Goal: Task Accomplishment & Management: Use online tool/utility

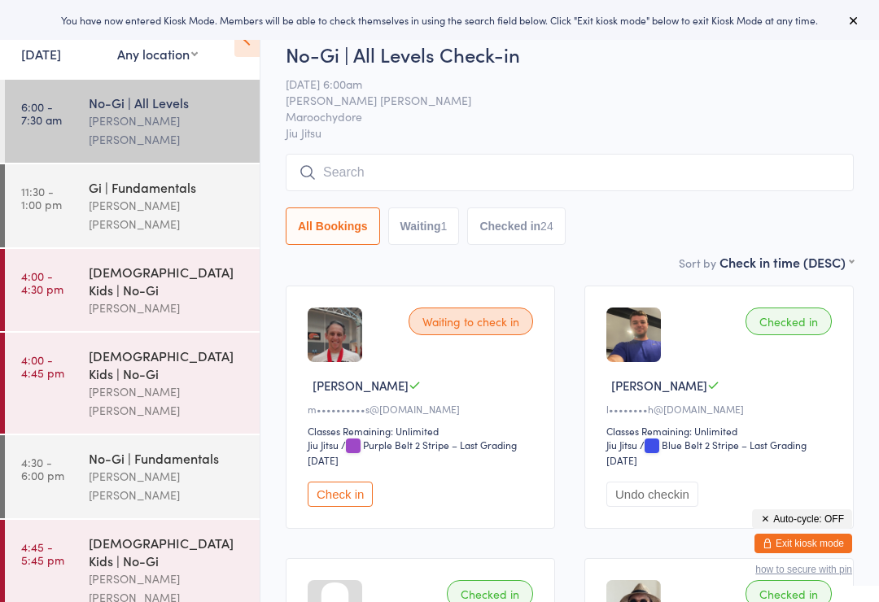
click at [61, 62] on link "[DATE]" at bounding box center [41, 54] width 40 height 18
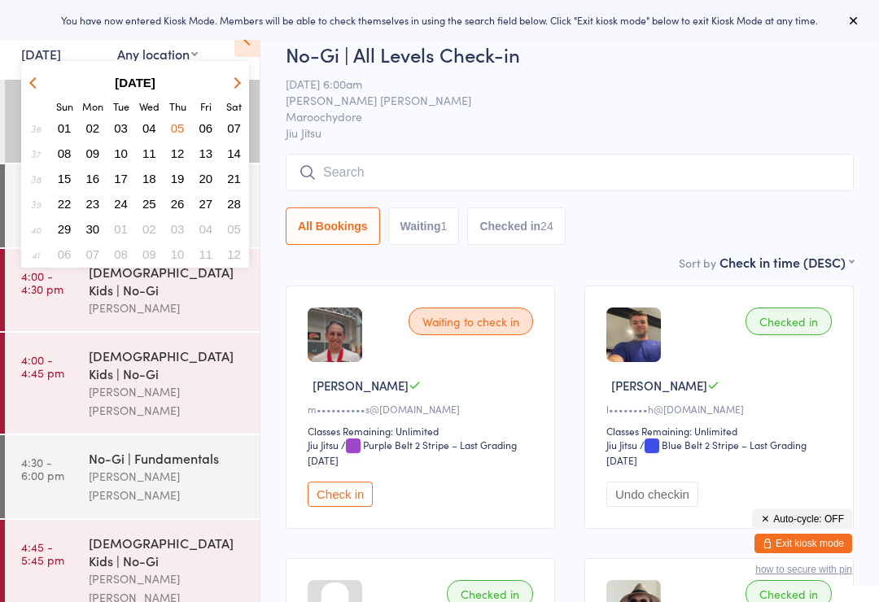
click at [244, 82] on button "button" at bounding box center [234, 83] width 24 height 22
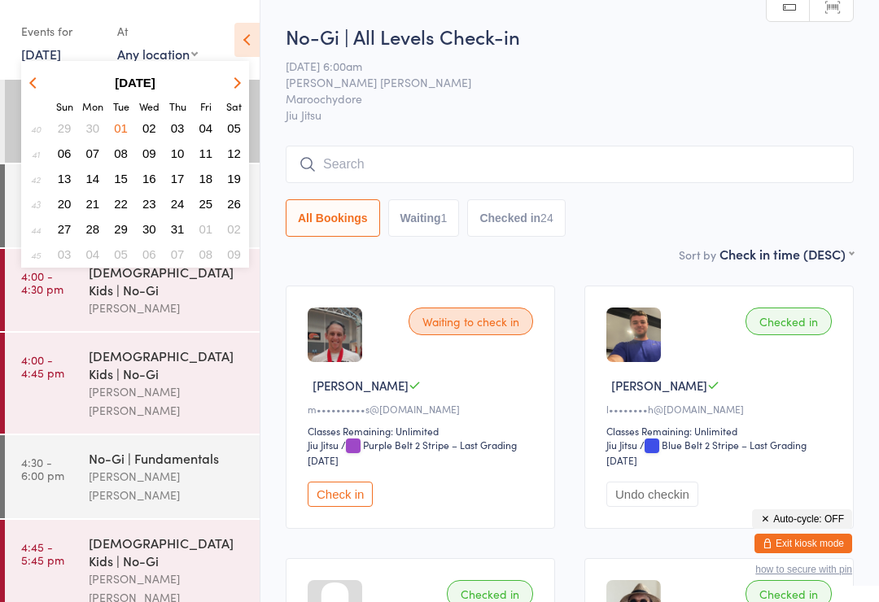
click at [151, 83] on strong "[DATE]" at bounding box center [135, 83] width 41 height 14
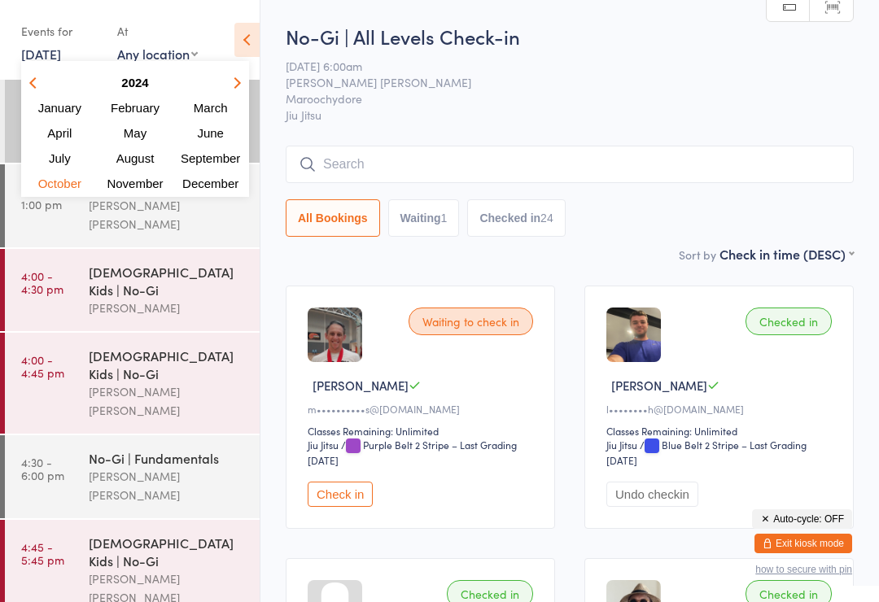
click at [229, 90] on button "button" at bounding box center [234, 83] width 24 height 22
click at [210, 160] on span "September" at bounding box center [210, 158] width 63 height 14
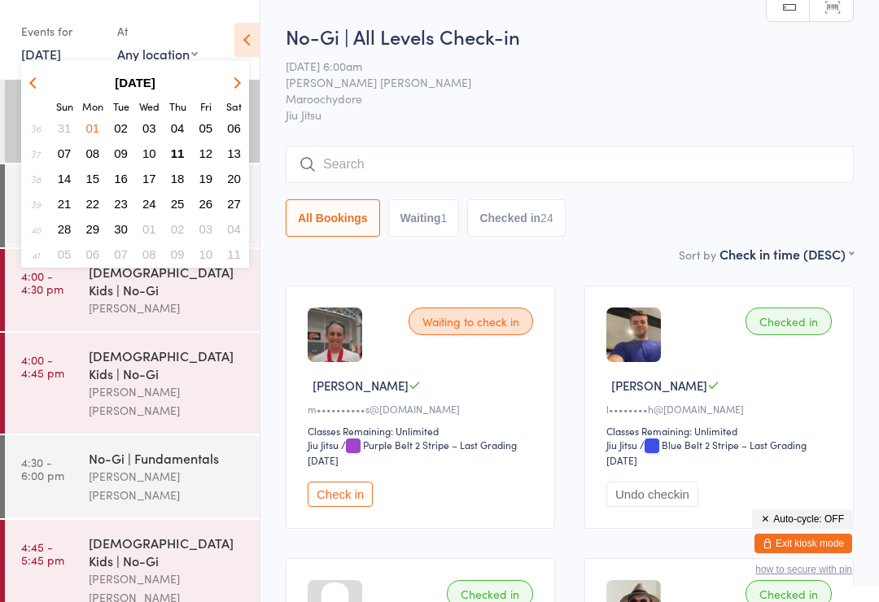
click at [177, 159] on span "11" at bounding box center [178, 153] width 14 height 14
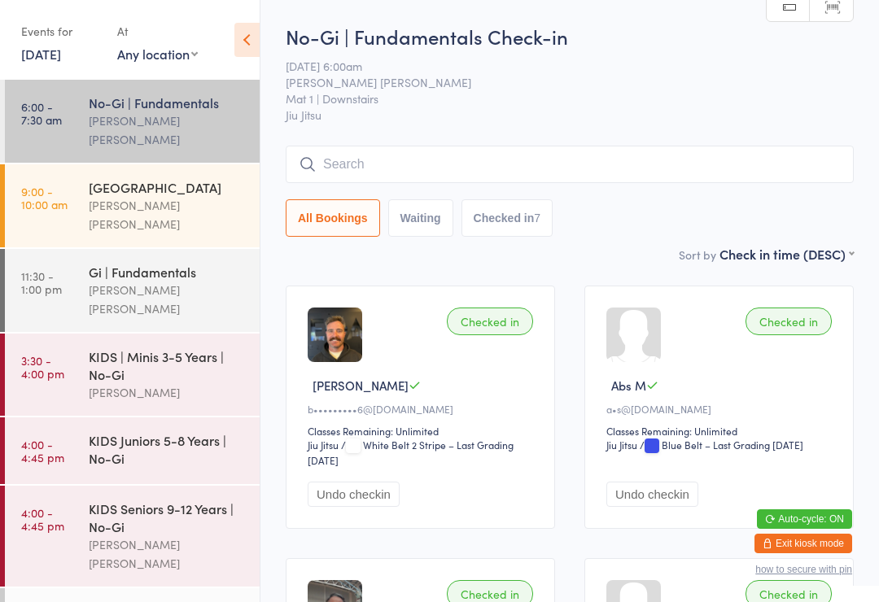
click at [190, 347] on div "KIDS | Minis 3-5 Years | No-Gi" at bounding box center [167, 365] width 157 height 36
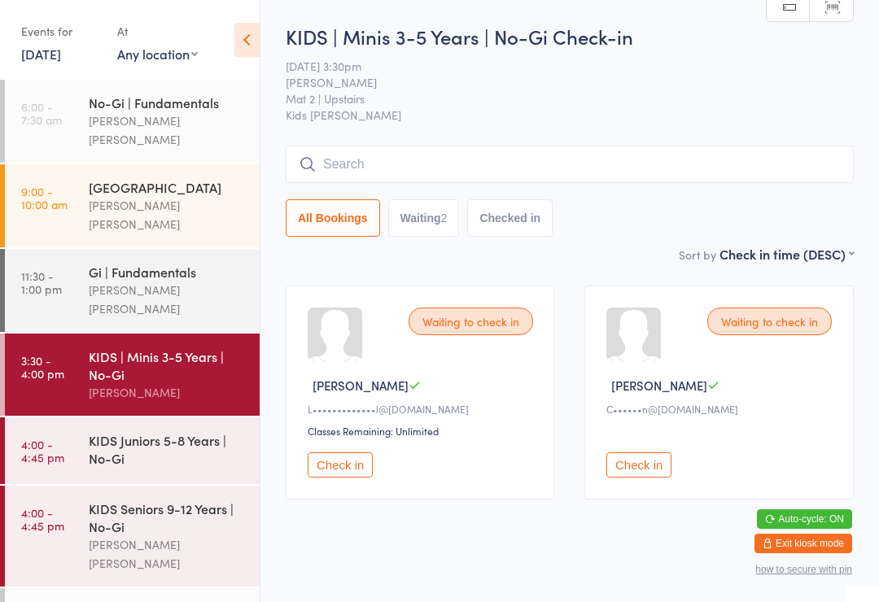
click at [132, 350] on div "KIDS | Minis 3-5 Years | No-Gi" at bounding box center [167, 365] width 157 height 36
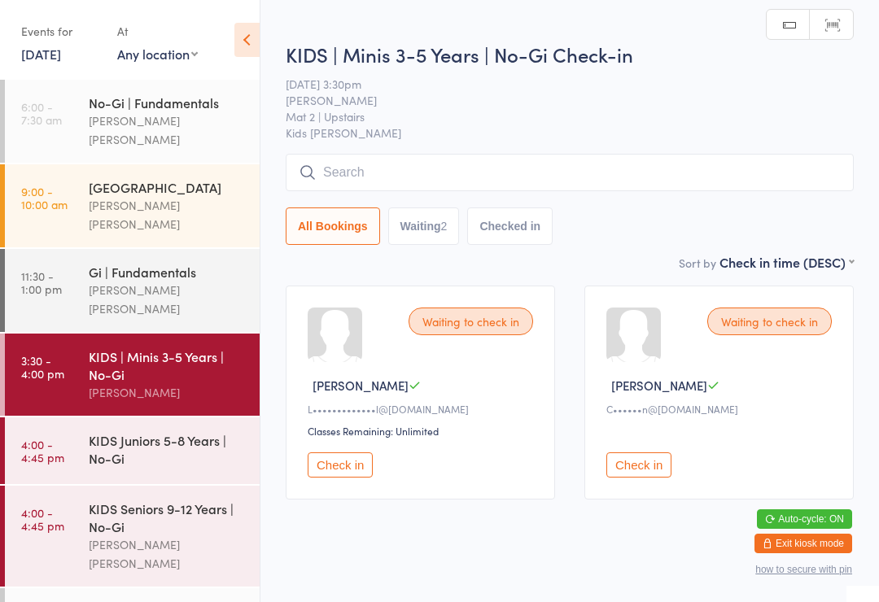
click at [343, 181] on input "search" at bounding box center [570, 172] width 568 height 37
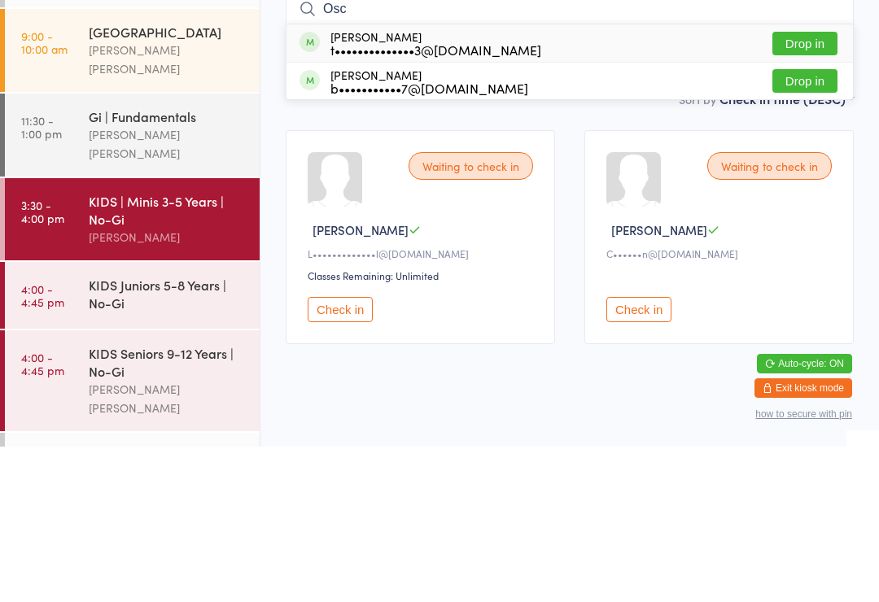
type input "Osc"
click at [785, 187] on button "Drop in" at bounding box center [804, 199] width 65 height 24
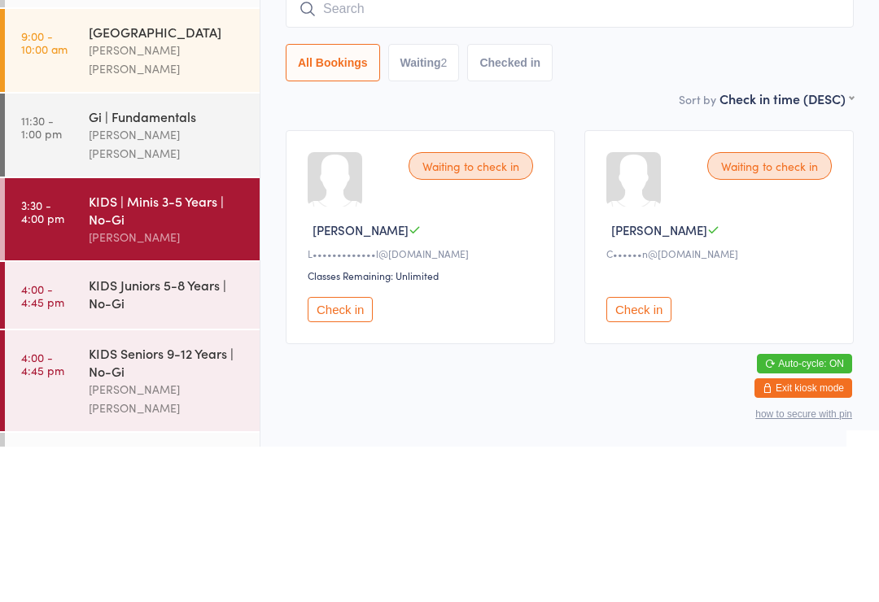
scroll to position [29, 0]
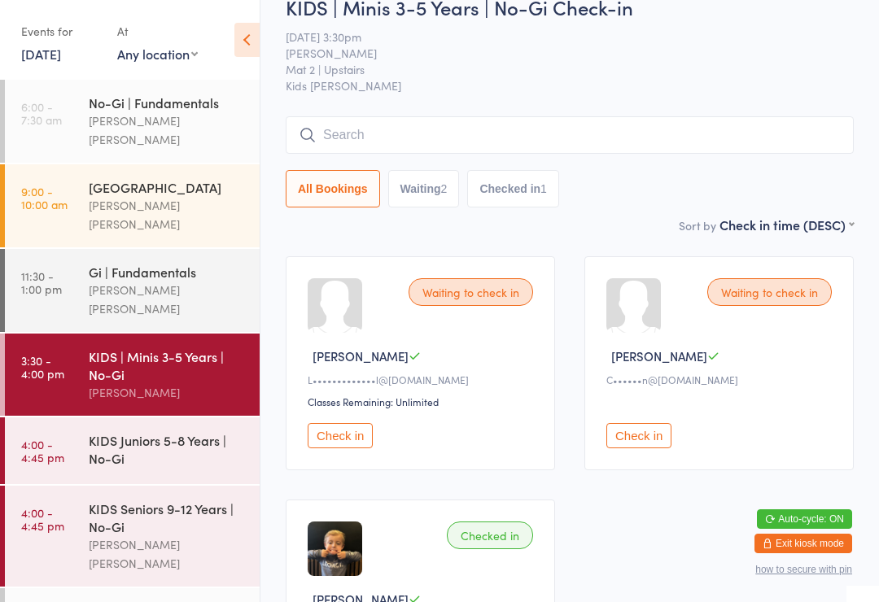
click at [122, 383] on div "[PERSON_NAME]" at bounding box center [167, 392] width 157 height 19
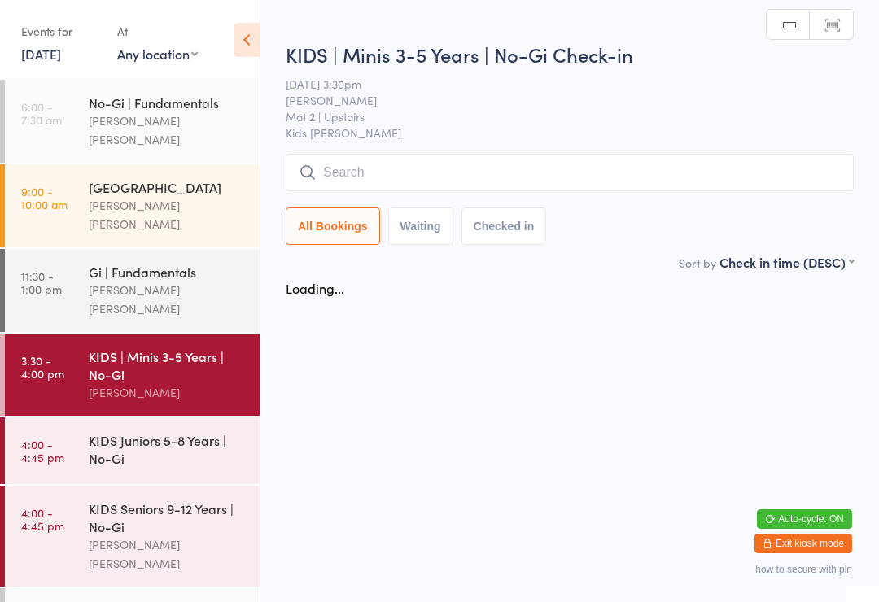
scroll to position [0, 0]
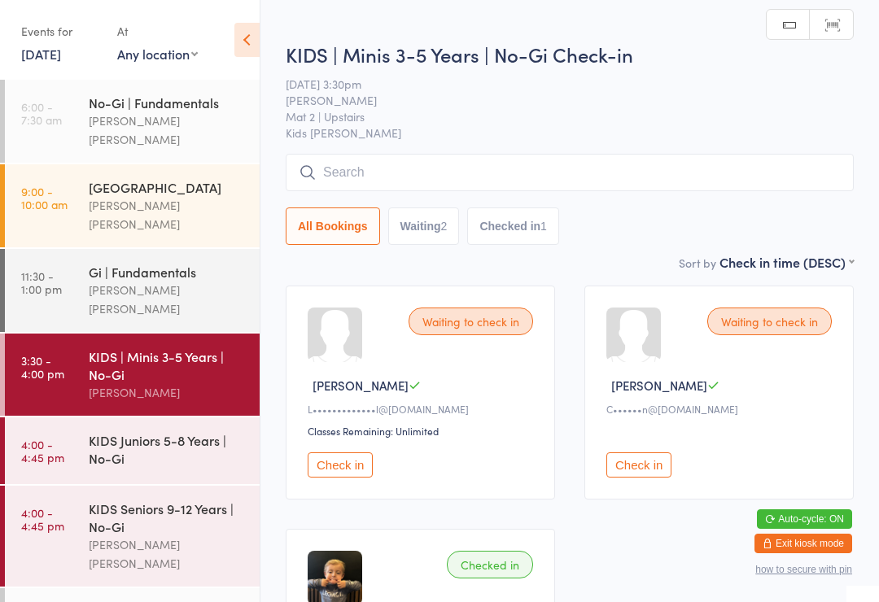
click at [372, 175] on input "search" at bounding box center [570, 172] width 568 height 37
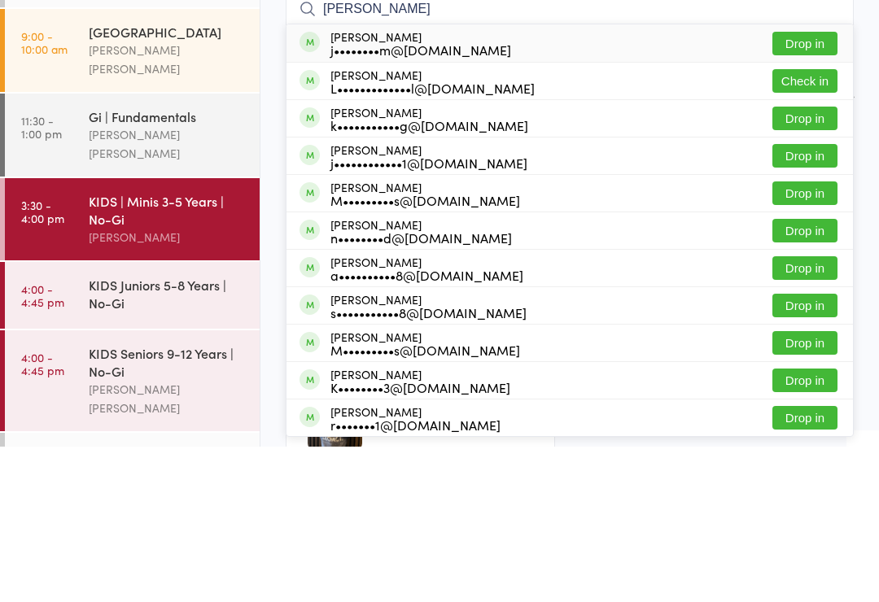
type input "[PERSON_NAME]"
click at [810, 225] on button "Check in" at bounding box center [804, 237] width 65 height 24
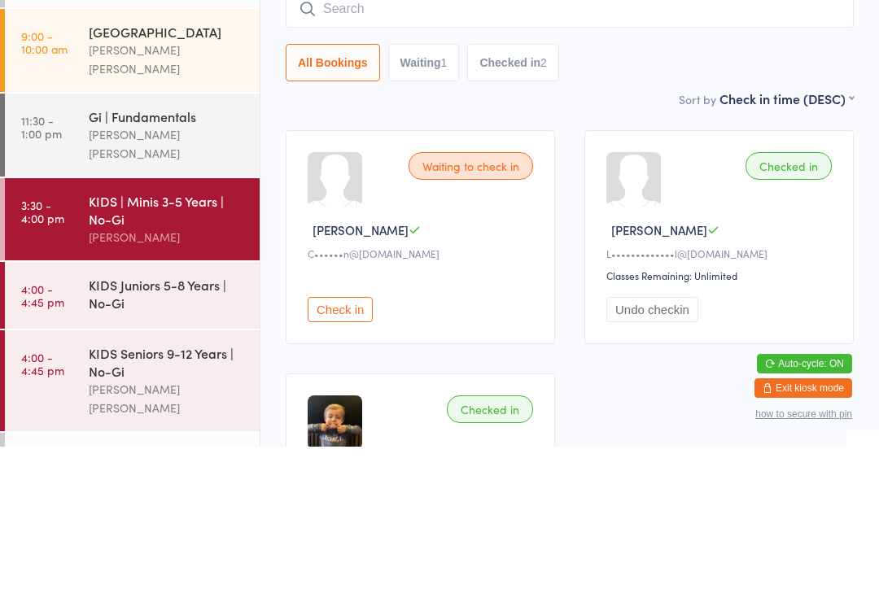
click at [110, 431] on div "KIDS Juniors 5-8 Years | No-Gi" at bounding box center [167, 449] width 157 height 36
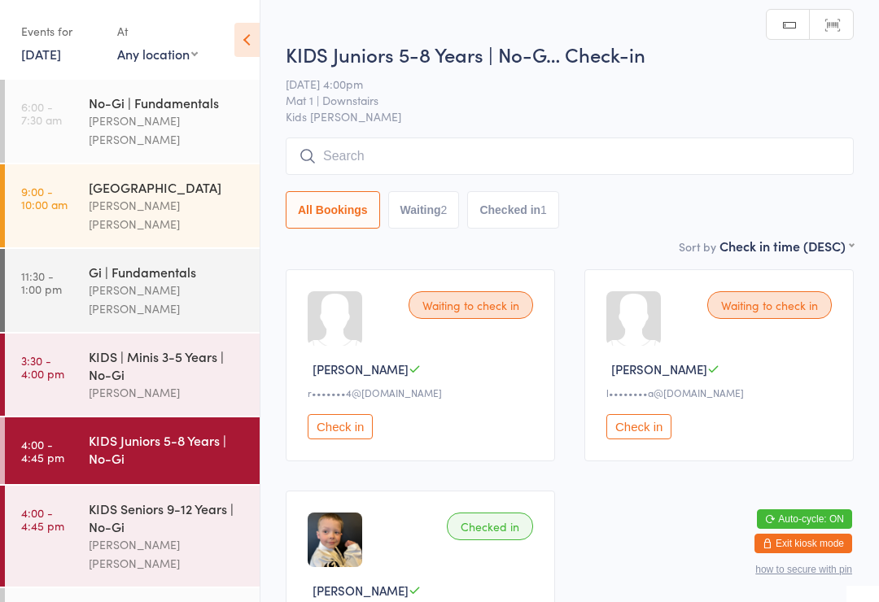
click at [361, 168] on input "search" at bounding box center [570, 156] width 568 height 37
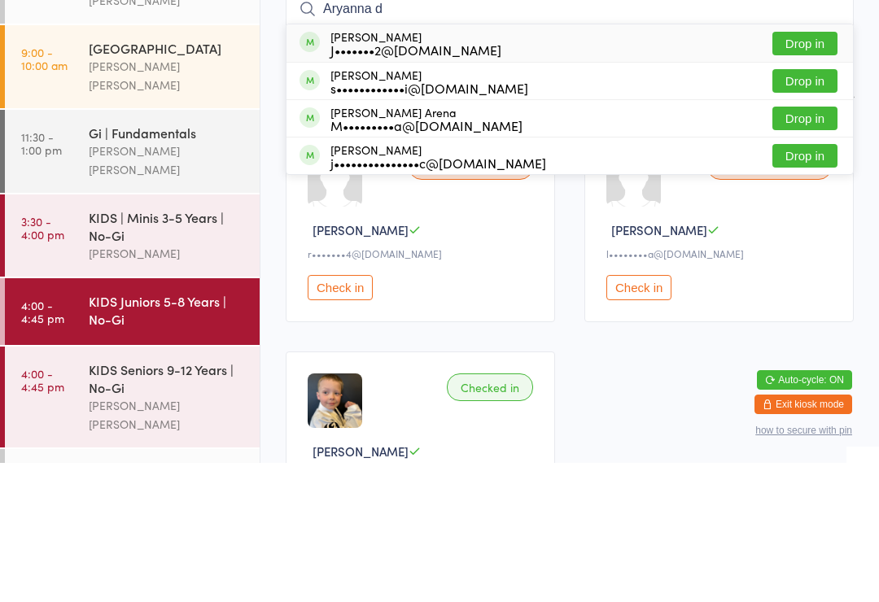
type input "Aryanna"
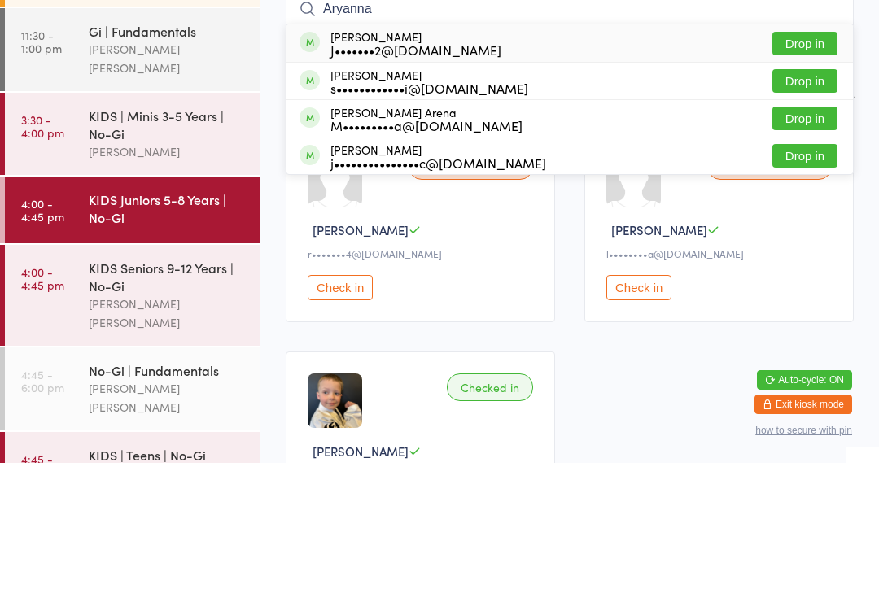
scroll to position [103, 0]
click at [106, 397] on div "KIDS Seniors 9-12 Years | No-Gi" at bounding box center [167, 415] width 157 height 36
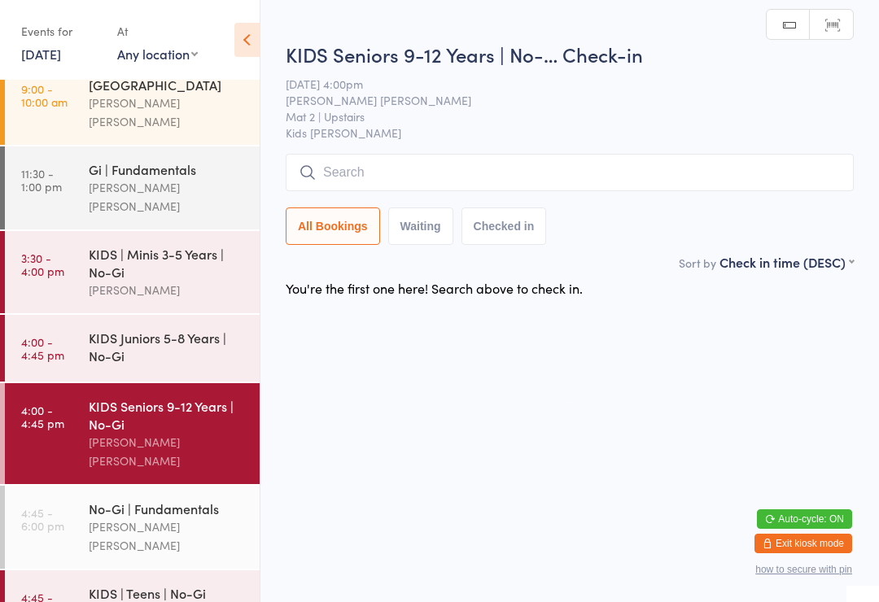
click at [339, 163] on input "search" at bounding box center [570, 172] width 568 height 37
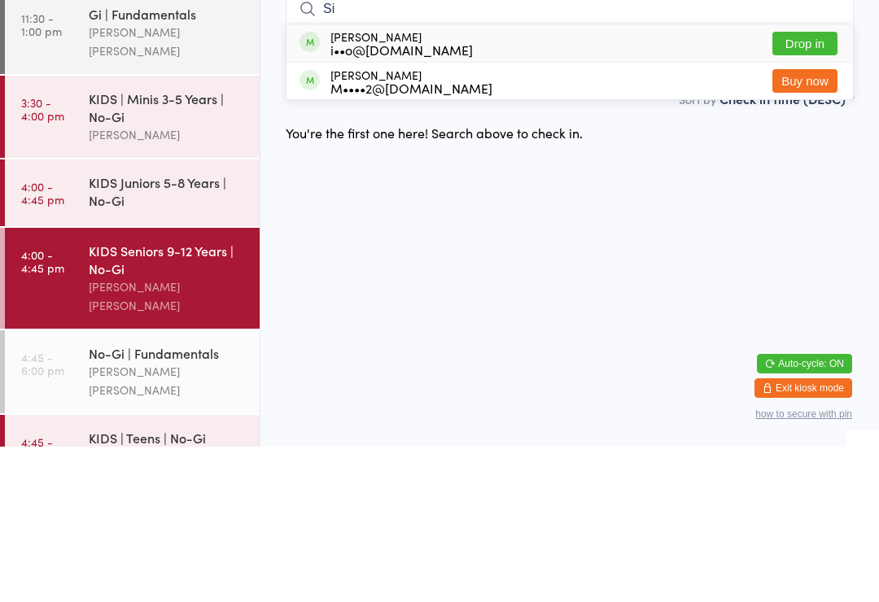
type input "S"
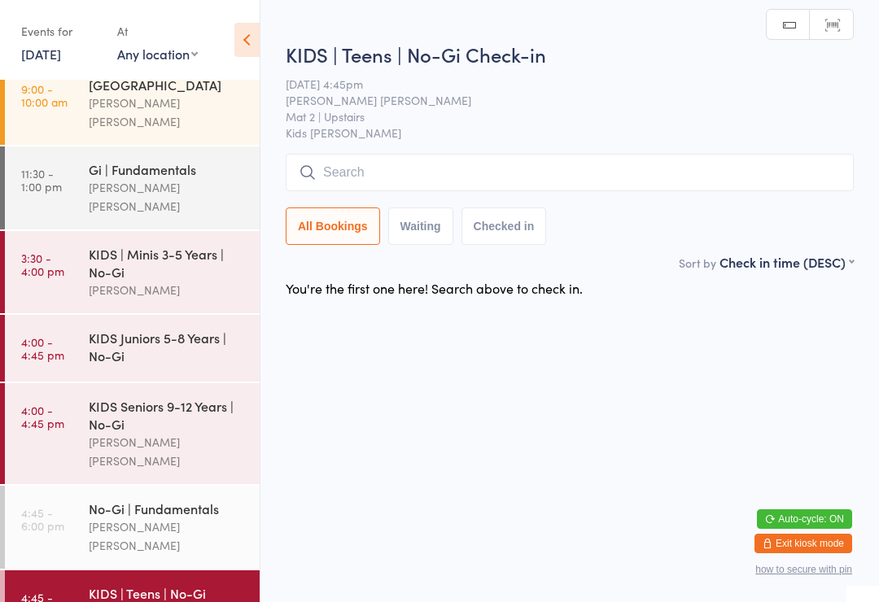
click at [437, 156] on input "search" at bounding box center [570, 172] width 568 height 37
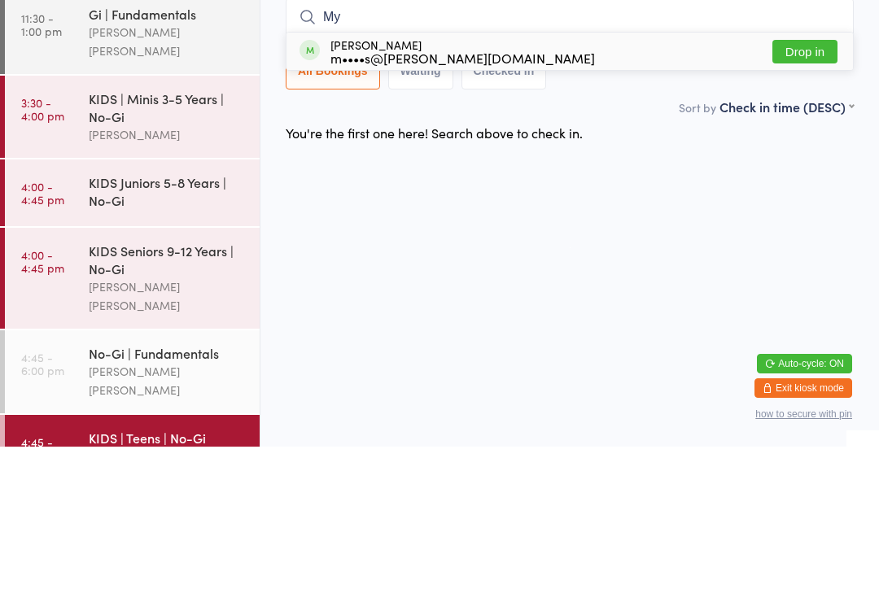
type input "My"
click at [391, 194] on div "[PERSON_NAME] m••••s@[PERSON_NAME][DOMAIN_NAME]" at bounding box center [462, 207] width 264 height 26
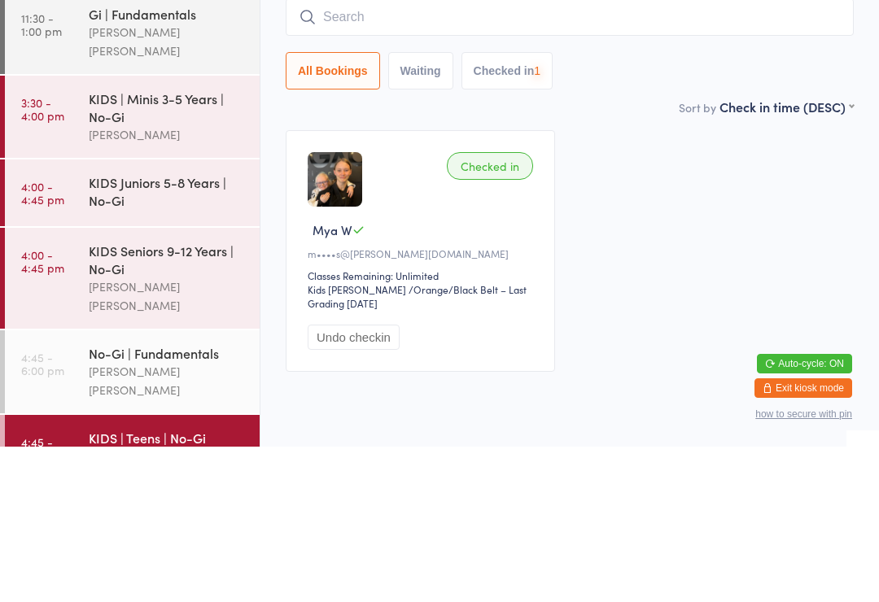
click at [190, 245] on div "KIDS | Minis 3-5 Years | No-Gi" at bounding box center [167, 263] width 157 height 36
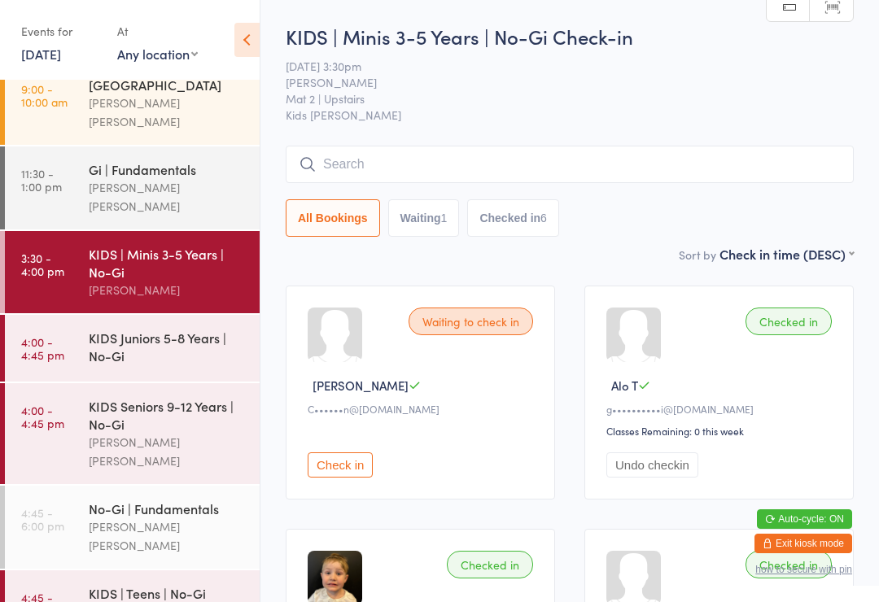
click at [141, 351] on div "KIDS Juniors 5-8 Years | No-Gi" at bounding box center [174, 346] width 171 height 63
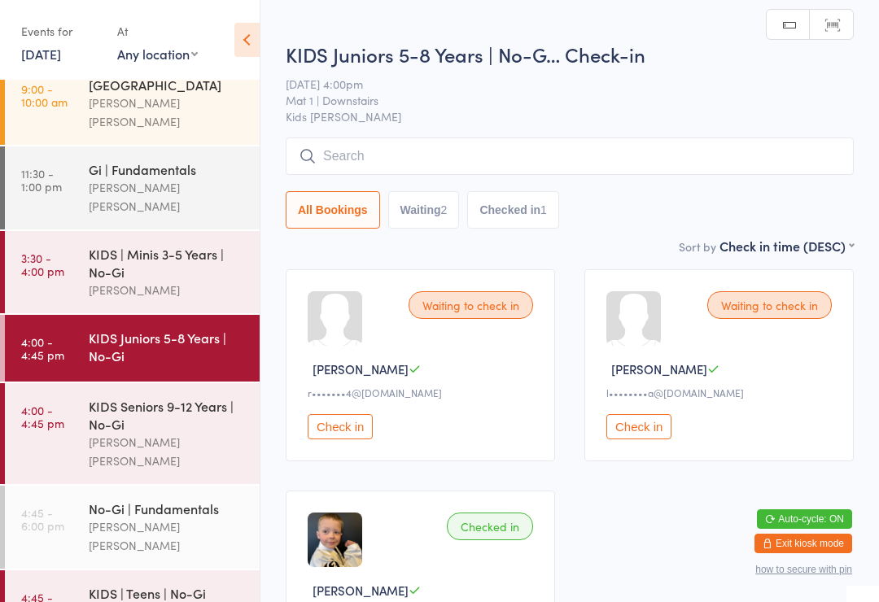
click at [305, 146] on input "search" at bounding box center [570, 156] width 568 height 37
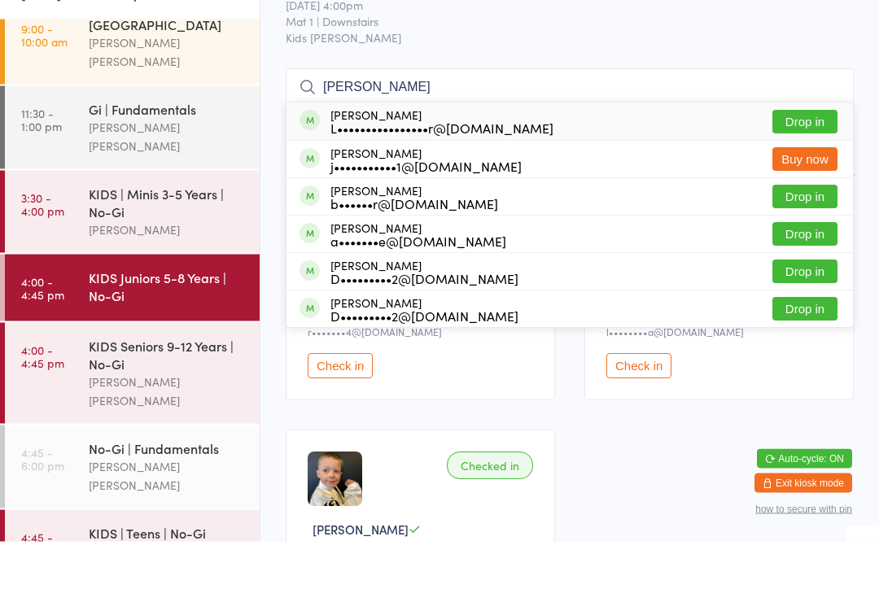
type input "[PERSON_NAME]"
click at [784, 201] on li "[PERSON_NAME] j•••••••••••1@[DOMAIN_NAME] Buy now" at bounding box center [569, 219] width 566 height 37
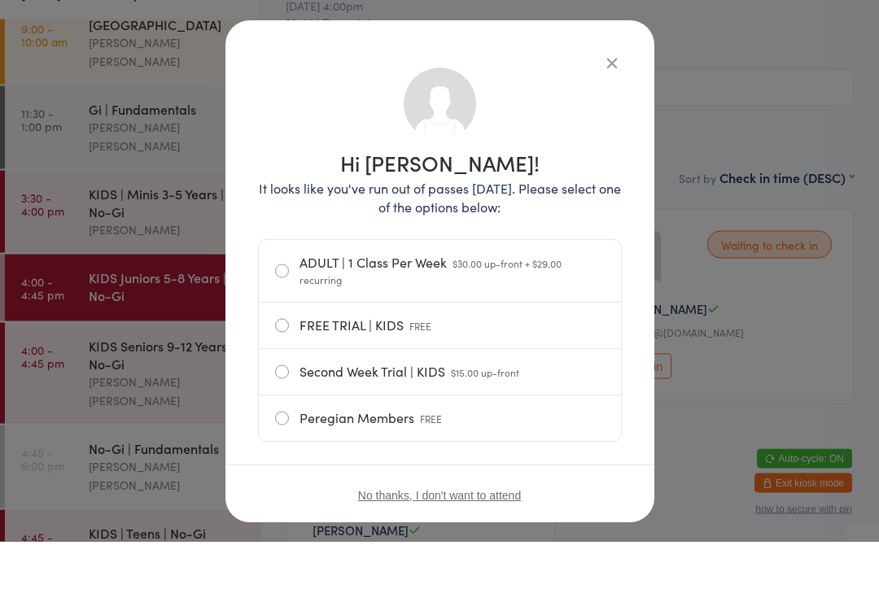
scroll to position [61, 0]
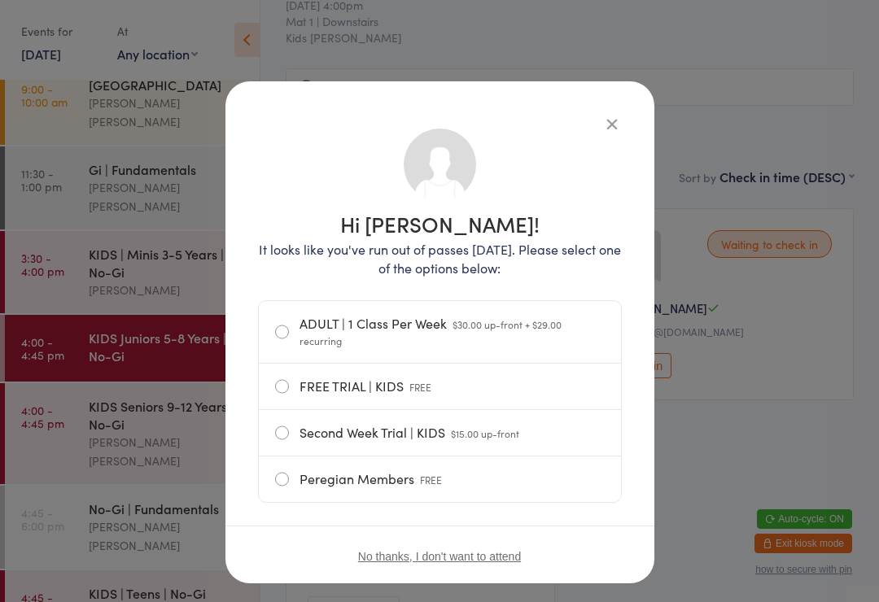
click at [603, 109] on div "Hi [PERSON_NAME]! It looks like you've run out of passes [DATE]. Please select …" at bounding box center [439, 332] width 429 height 502
click at [605, 111] on div "Hi [PERSON_NAME]! It looks like you've run out of passes [DATE]. Please select …" at bounding box center [439, 332] width 429 height 502
click at [603, 120] on icon "button" at bounding box center [612, 124] width 18 height 18
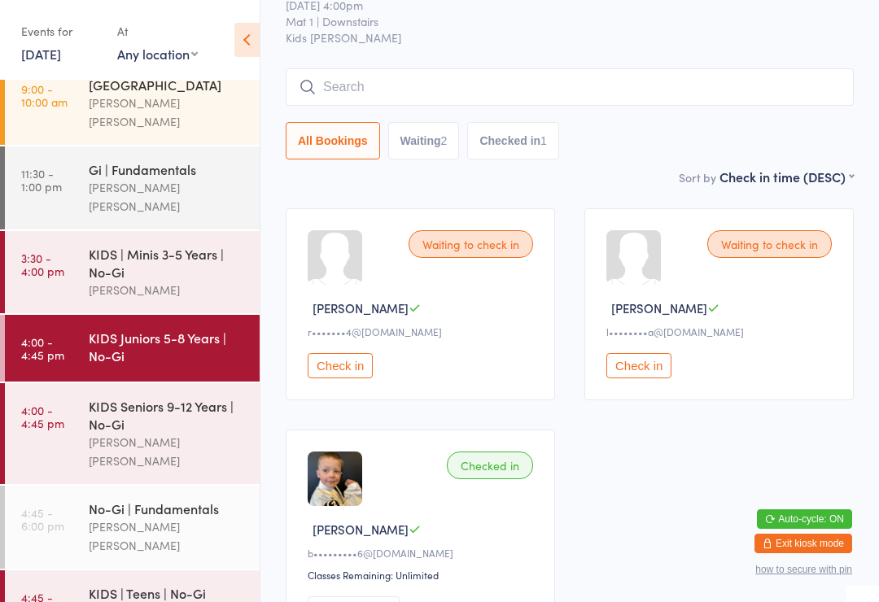
click at [341, 92] on input "search" at bounding box center [570, 86] width 568 height 37
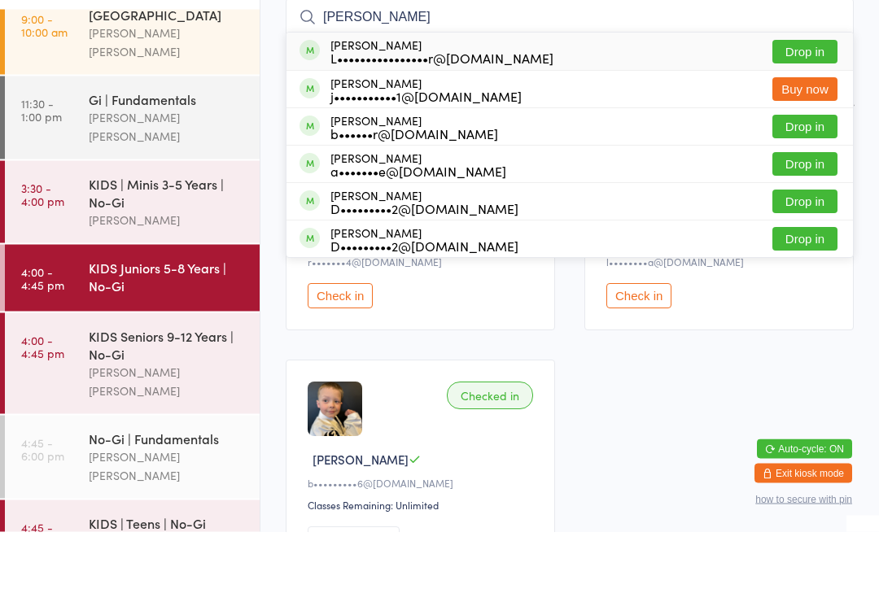
type input "[PERSON_NAME]"
click at [802, 111] on button "Drop in" at bounding box center [804, 123] width 65 height 24
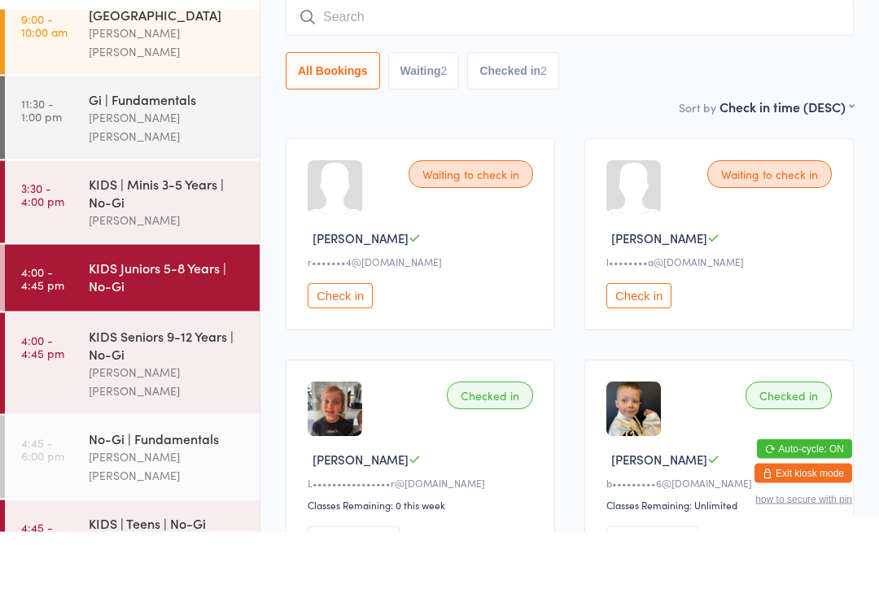
click at [382, 123] on div "All Bookings Waiting 2 Checked in 2" at bounding box center [570, 141] width 568 height 37
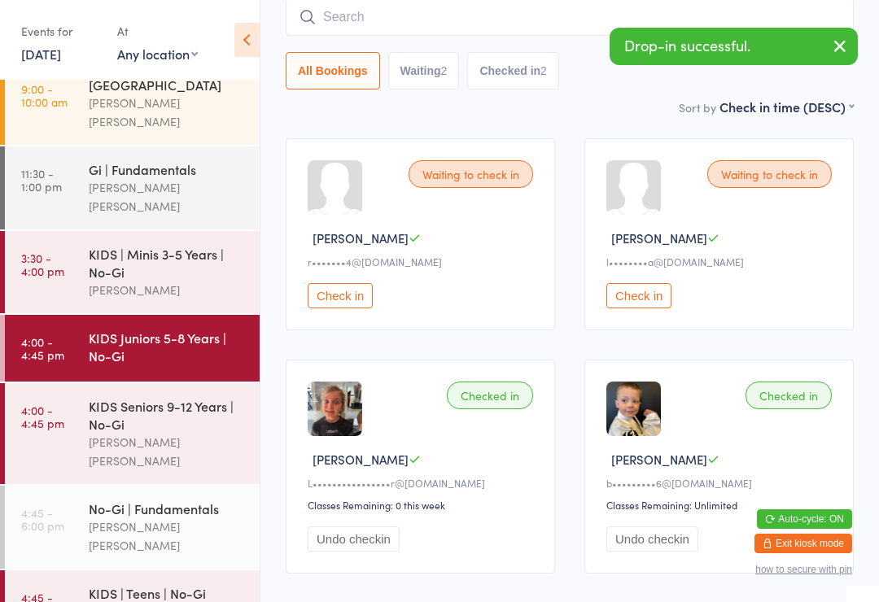
click at [411, 76] on button "Waiting 2" at bounding box center [424, 70] width 72 height 37
select select "0"
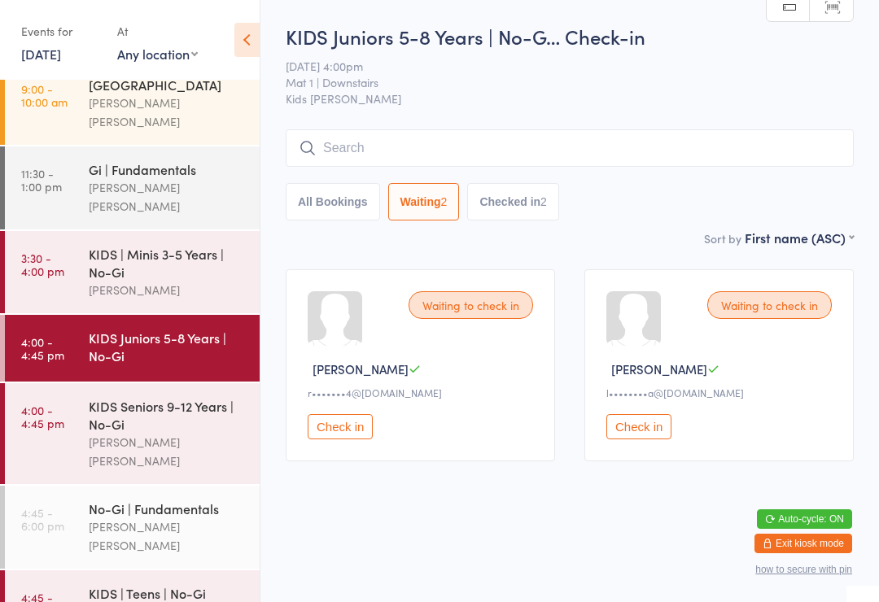
click at [59, 404] on time "4:00 - 4:45 pm" at bounding box center [42, 417] width 43 height 26
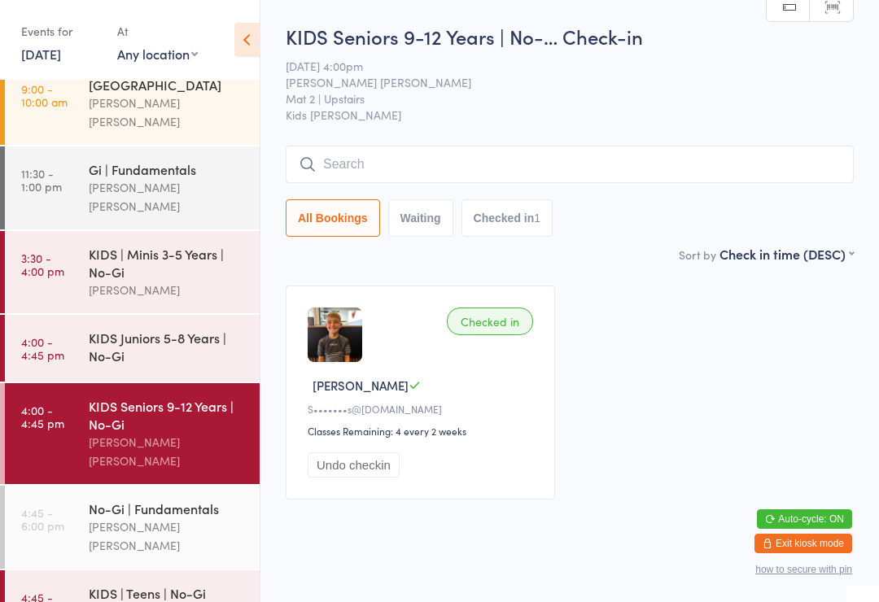
click at [106, 329] on div "KIDS Juniors 5-8 Years | No-Gi" at bounding box center [167, 347] width 157 height 36
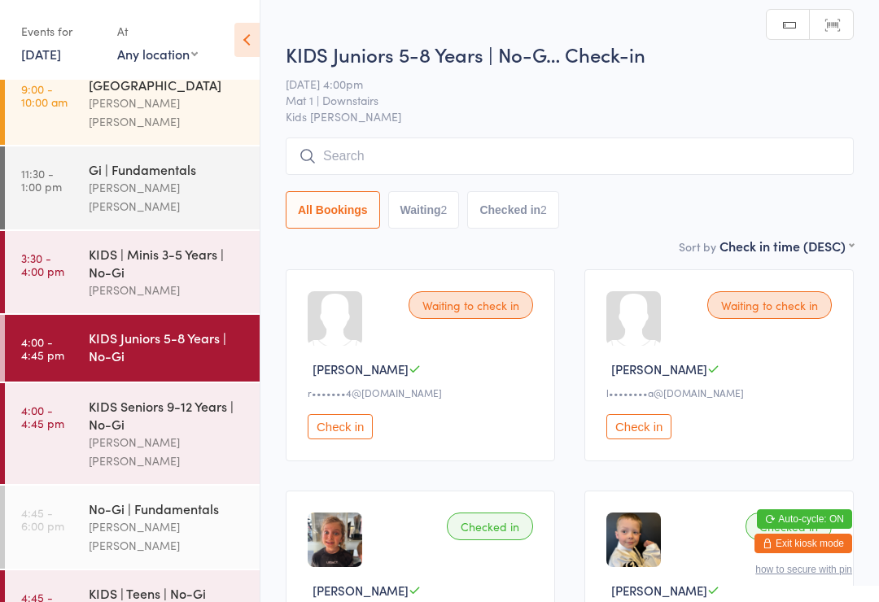
click at [339, 159] on input "search" at bounding box center [570, 156] width 568 height 37
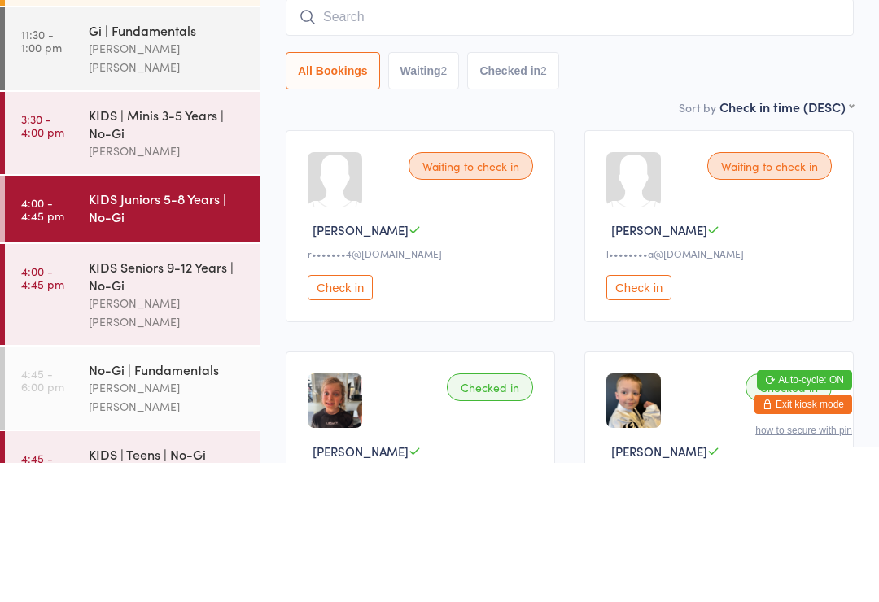
click at [124, 245] on div "KIDS | Minis 3-5 Years | No-Gi" at bounding box center [167, 263] width 157 height 36
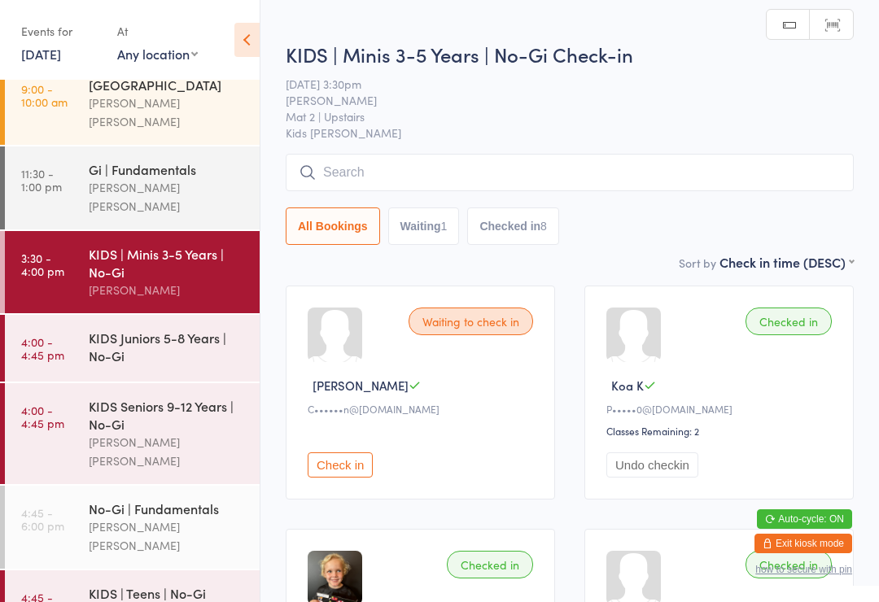
click at [355, 159] on input "search" at bounding box center [570, 172] width 568 height 37
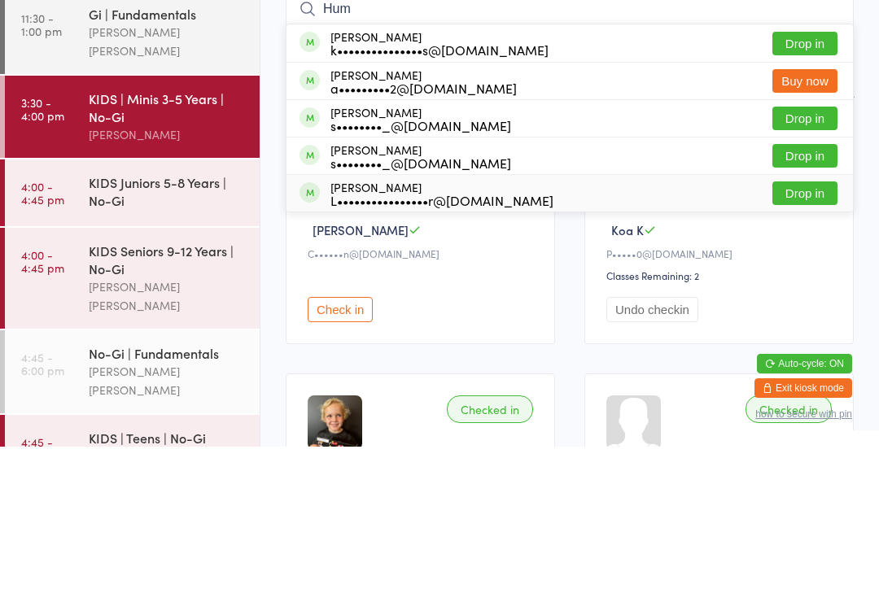
type input "Hum"
click at [782, 330] on li "[PERSON_NAME] L••••••••••••••••r@[DOMAIN_NAME] Drop in" at bounding box center [569, 348] width 566 height 37
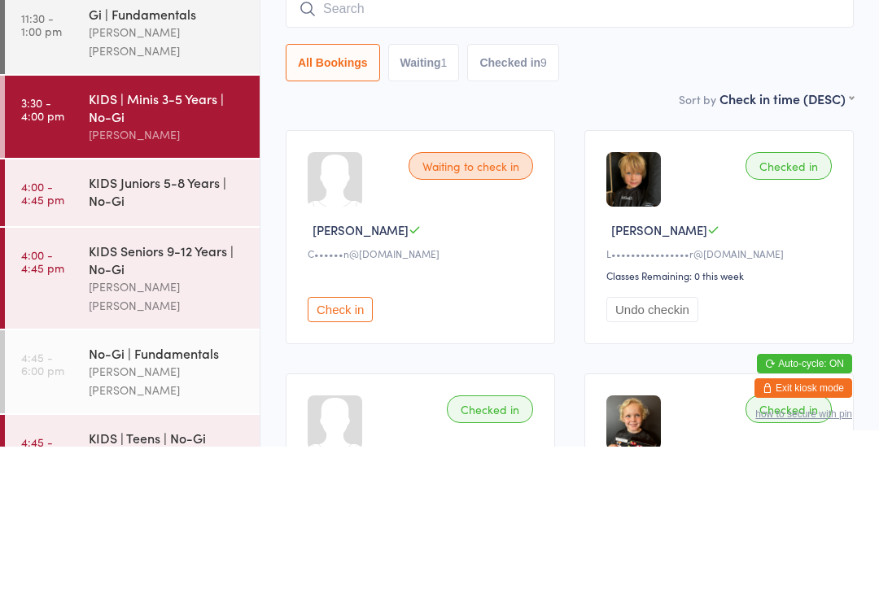
click at [85, 383] on link "4:00 - 4:45 pm KIDS Seniors 9-12 Years | No-Gi [PERSON_NAME] [PERSON_NAME]" at bounding box center [132, 433] width 255 height 101
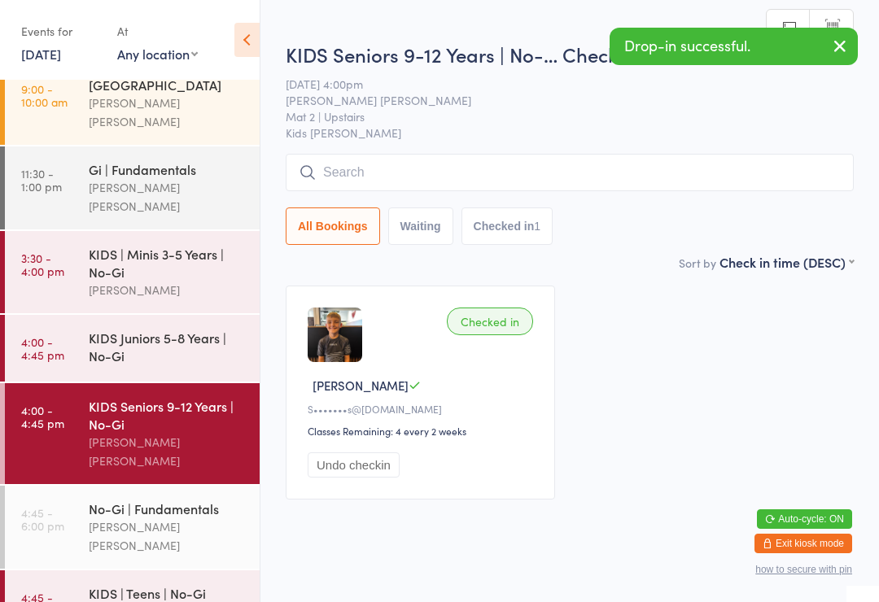
click at [332, 181] on input "search" at bounding box center [570, 172] width 568 height 37
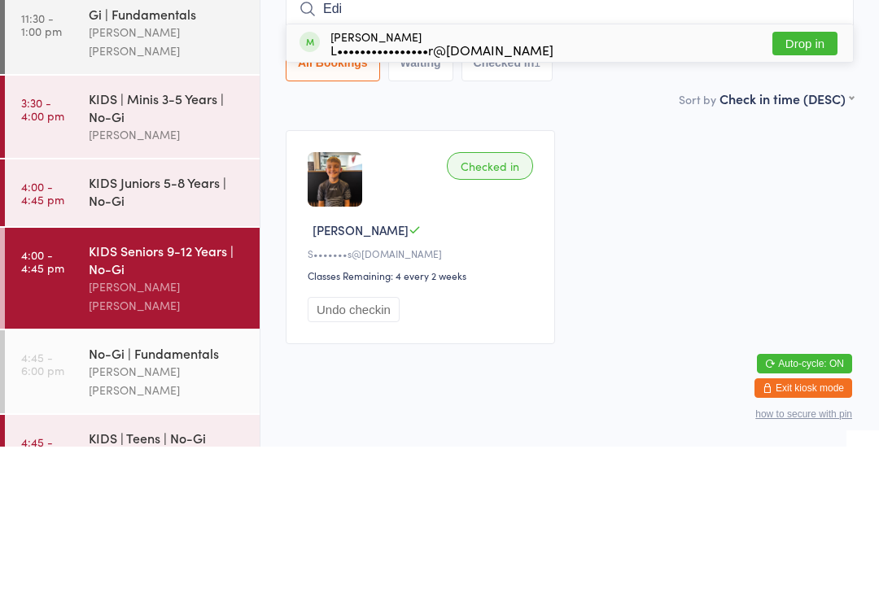
type input "Edi"
click at [786, 187] on button "Drop in" at bounding box center [804, 199] width 65 height 24
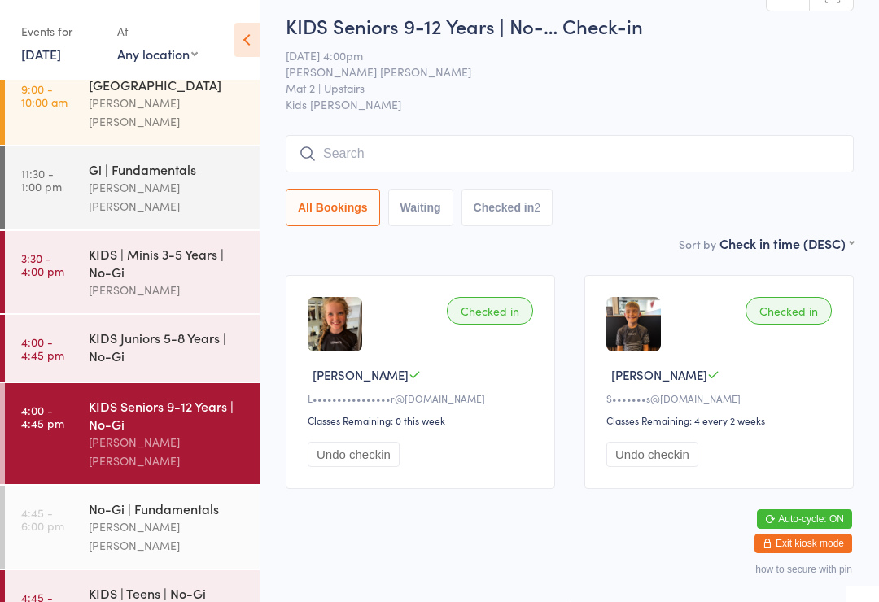
click at [157, 329] on div "KIDS Juniors 5-8 Years | No-Gi" at bounding box center [167, 347] width 157 height 36
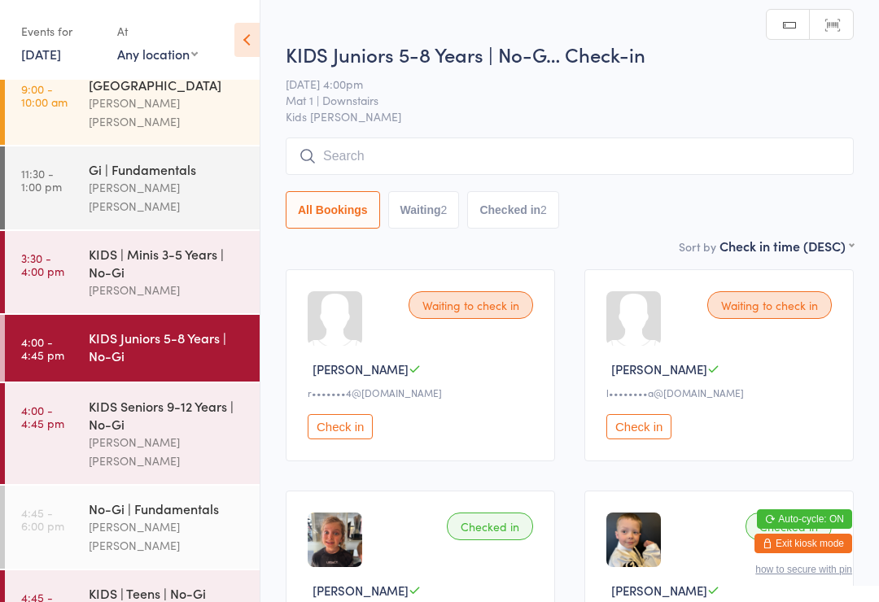
click at [372, 156] on input "search" at bounding box center [570, 156] width 568 height 37
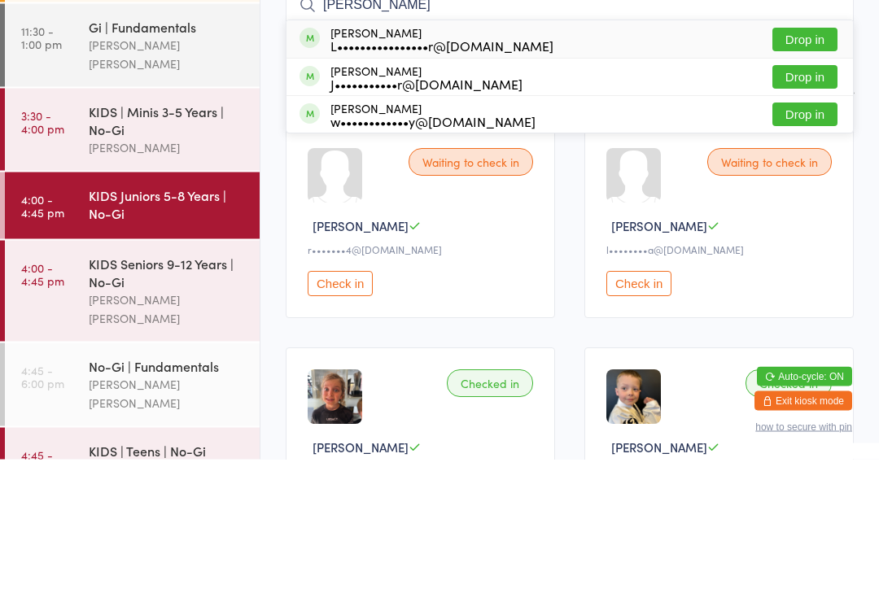
type input "[PERSON_NAME]"
click at [806, 171] on button "Drop in" at bounding box center [804, 183] width 65 height 24
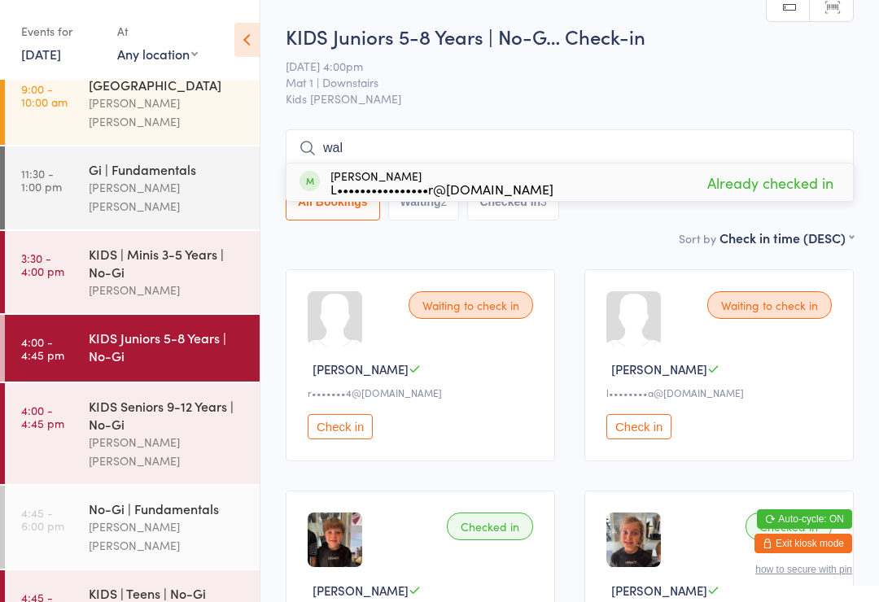
click at [513, 80] on span "Mat 1 | Downstairs" at bounding box center [557, 82] width 543 height 16
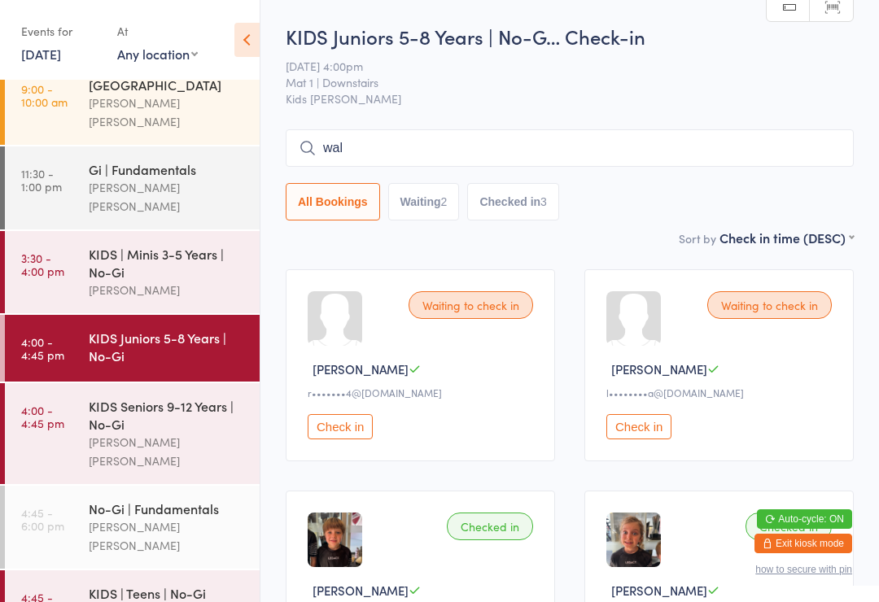
click at [491, 98] on span "Kids [PERSON_NAME]" at bounding box center [570, 98] width 568 height 16
click at [339, 167] on input "wal" at bounding box center [570, 147] width 568 height 37
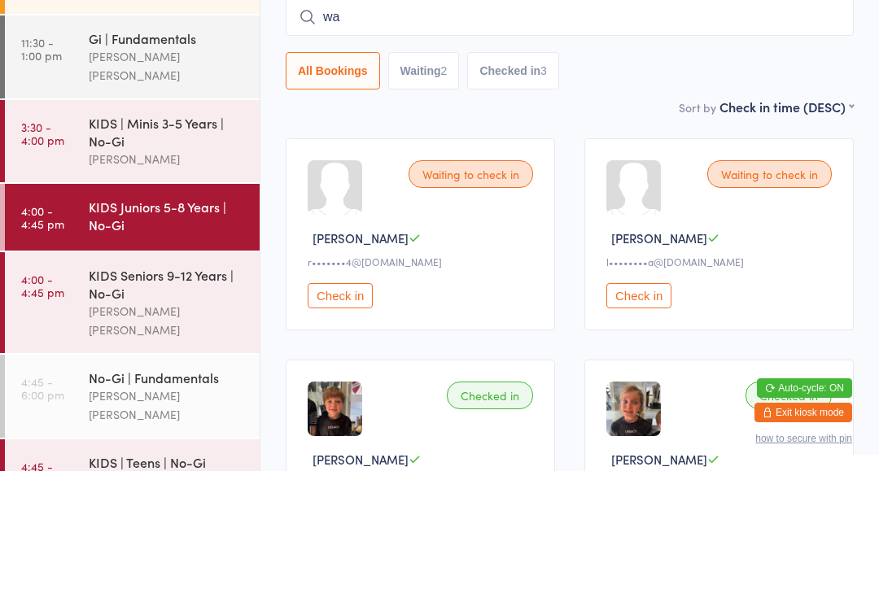
type input "w"
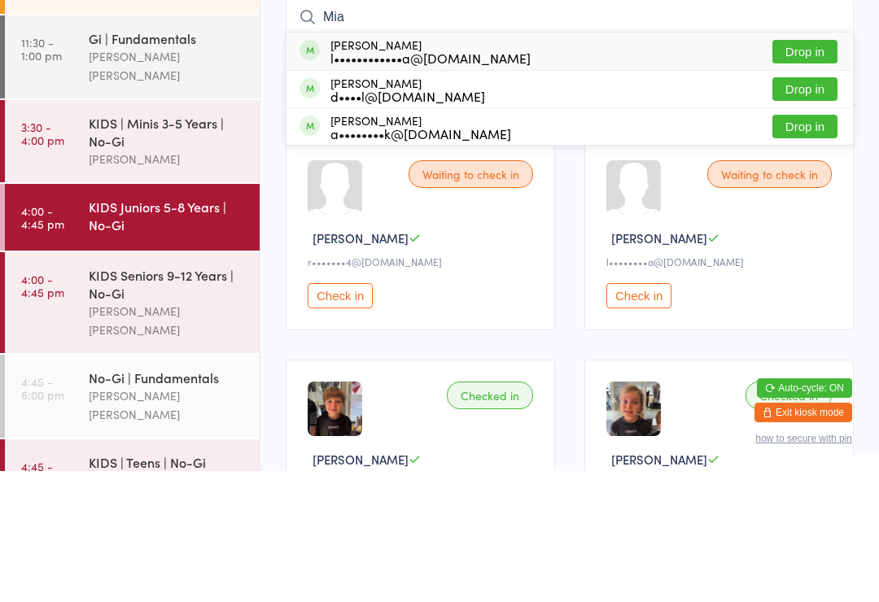
type input "Mia"
click at [358, 182] on div "l••••••••••••a@[DOMAIN_NAME]" at bounding box center [430, 188] width 200 height 13
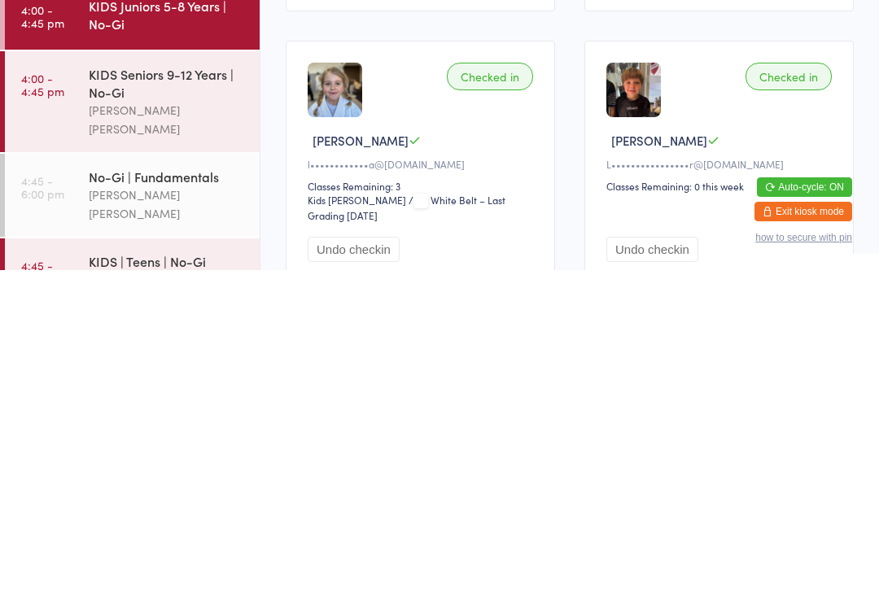
scroll to position [2, 0]
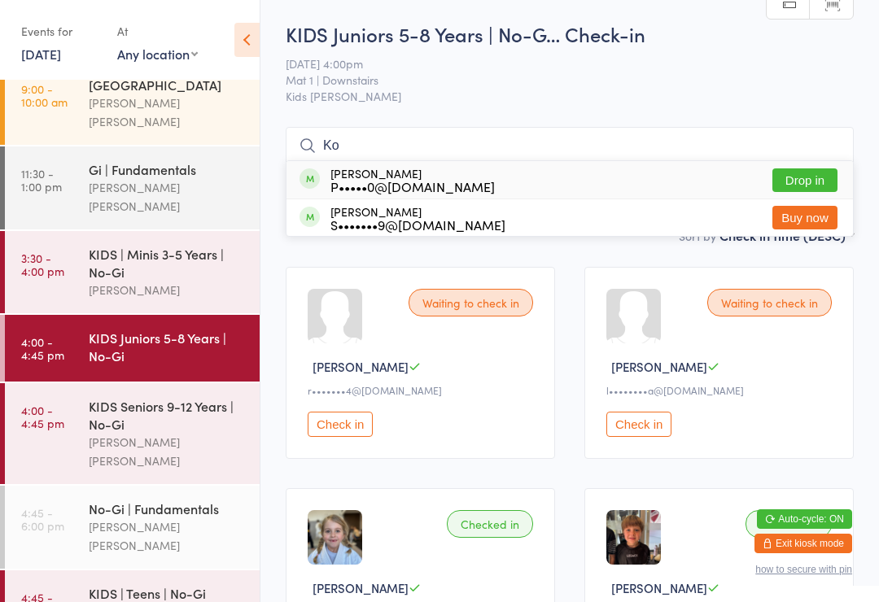
type input "Ko"
click at [831, 178] on button "Drop in" at bounding box center [804, 180] width 65 height 24
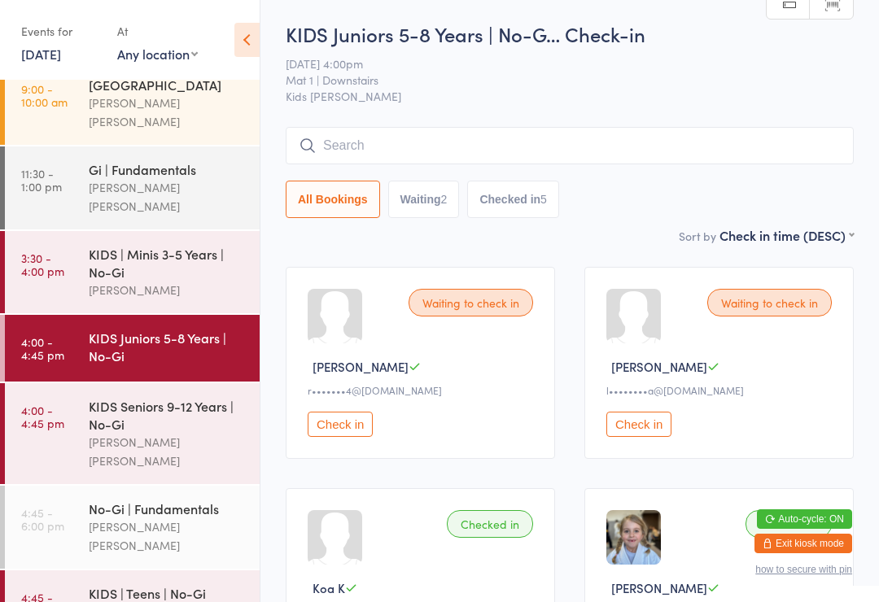
click at [424, 164] on input "search" at bounding box center [570, 145] width 568 height 37
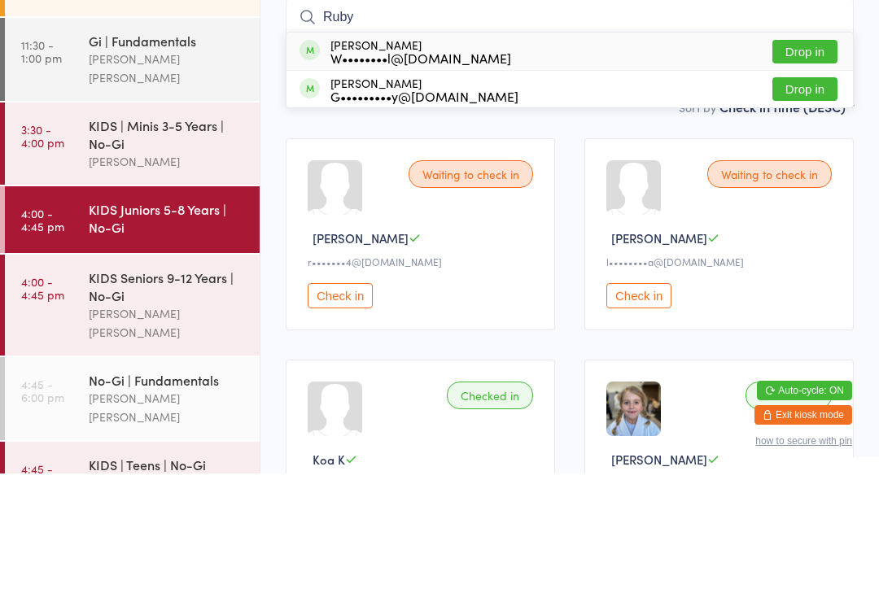
type input "Ruby"
click at [826, 206] on button "Drop in" at bounding box center [804, 218] width 65 height 24
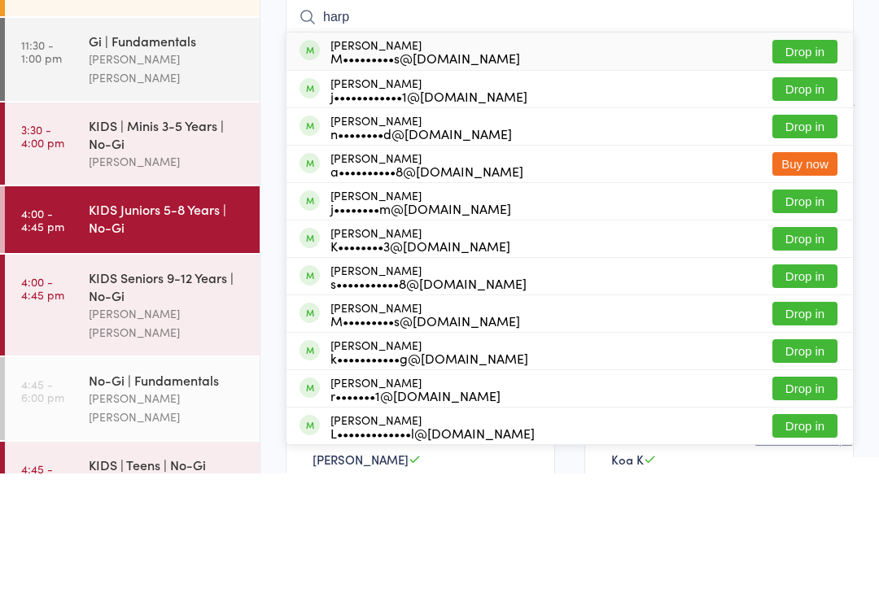
type input "harp"
click at [814, 168] on button "Drop in" at bounding box center [804, 180] width 65 height 24
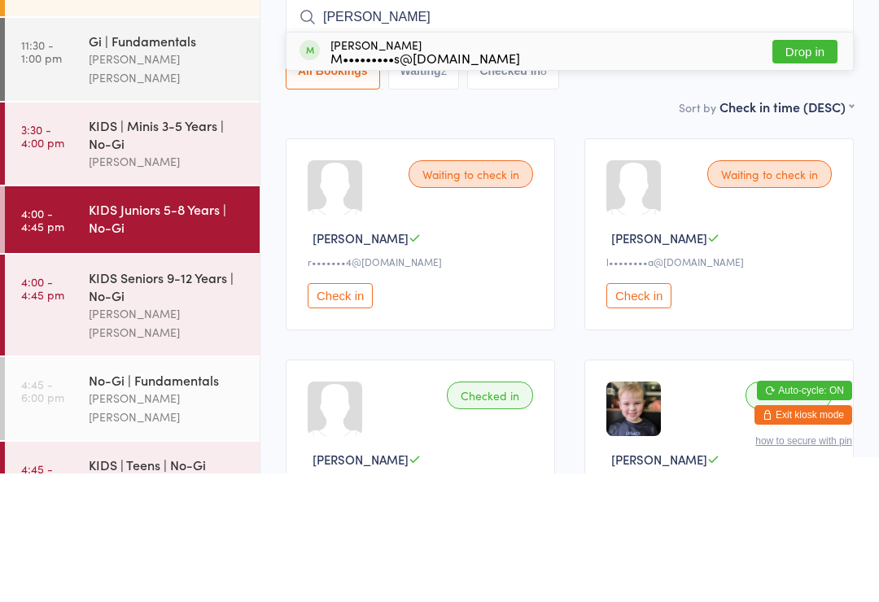
type input "[PERSON_NAME]"
click at [811, 168] on button "Drop in" at bounding box center [804, 180] width 65 height 24
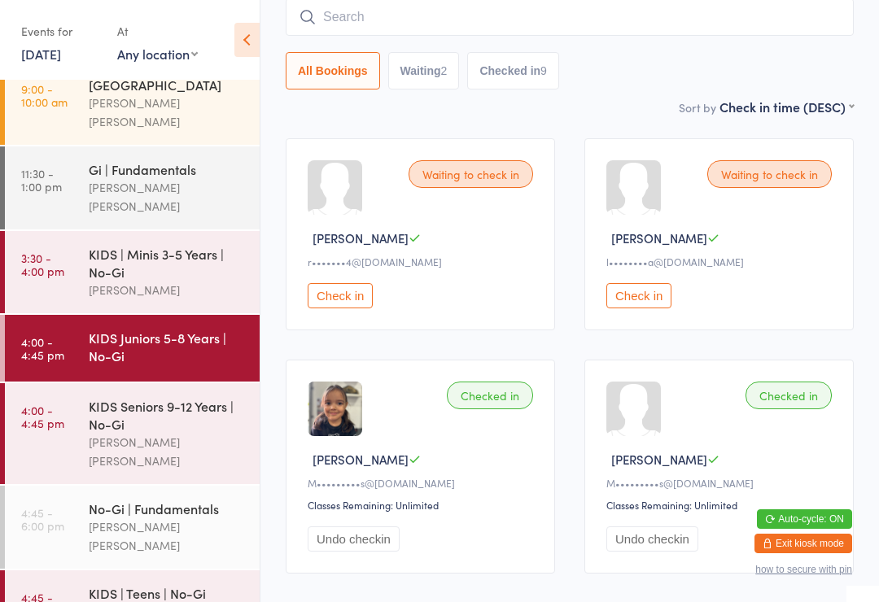
click at [162, 405] on div "KIDS Seniors 9-12 Years | No-Gi" at bounding box center [167, 415] width 157 height 36
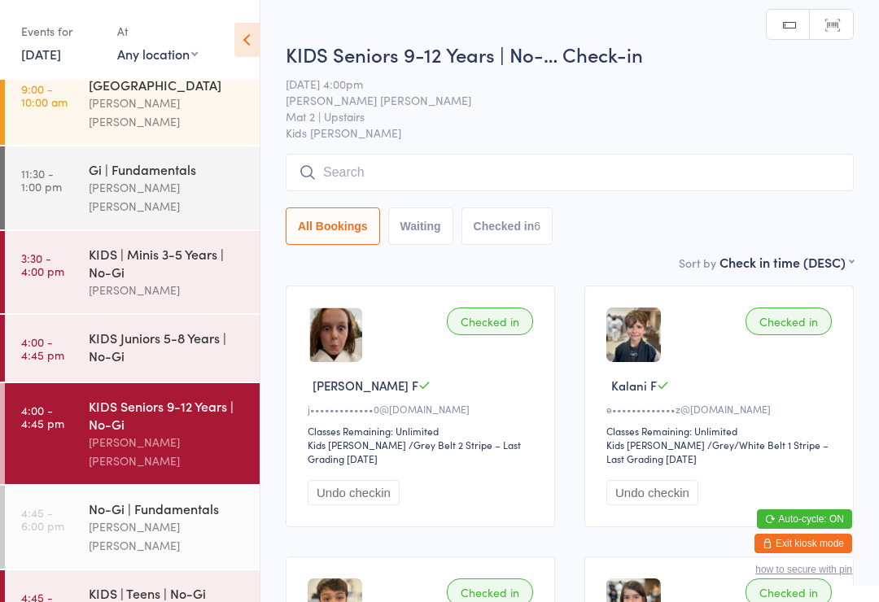
click at [400, 181] on input "search" at bounding box center [570, 172] width 568 height 37
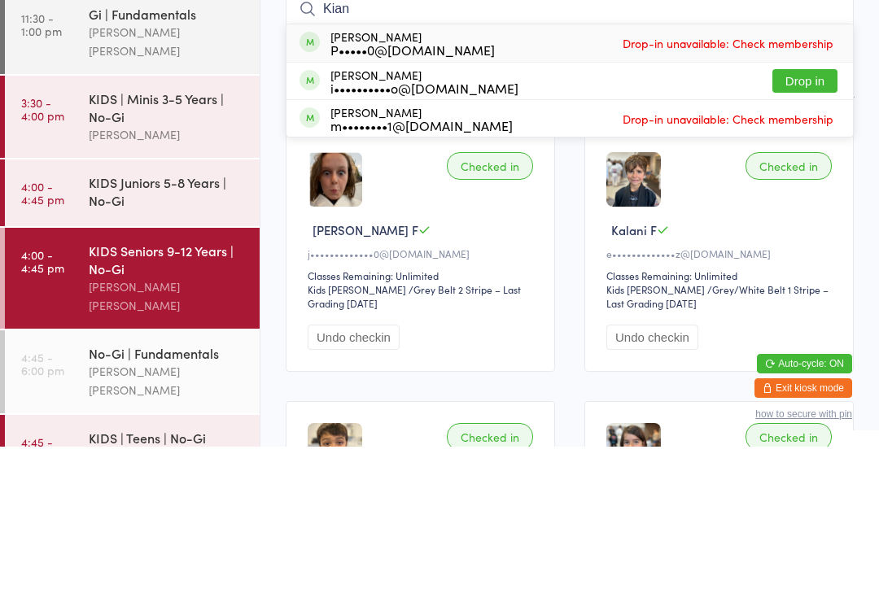
type input "Kian"
click at [782, 180] on div "[PERSON_NAME] P•••••0@[DOMAIN_NAME] Drop-in unavailable: Check membership" at bounding box center [569, 198] width 566 height 37
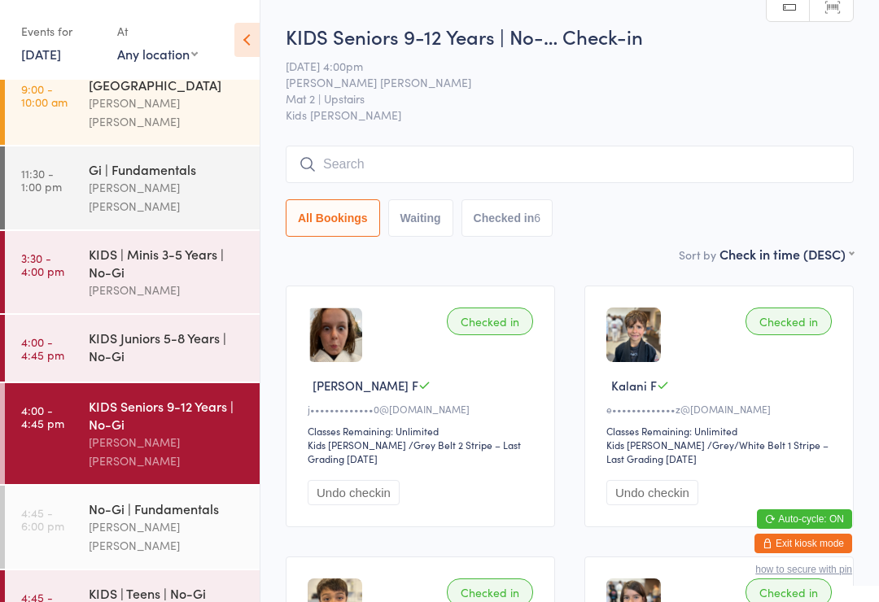
click at [370, 155] on input "search" at bounding box center [570, 164] width 568 height 37
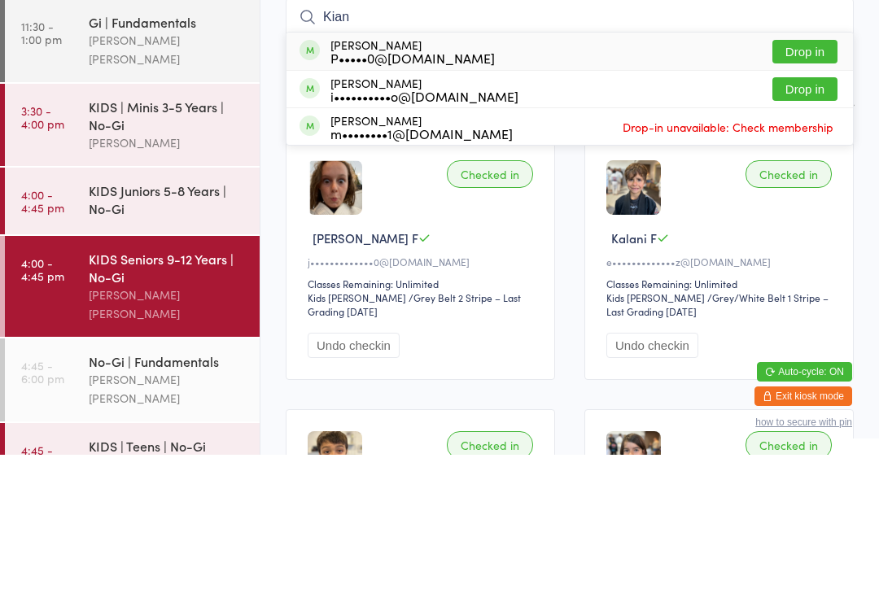
type input "Kian"
click at [797, 187] on button "Drop in" at bounding box center [804, 199] width 65 height 24
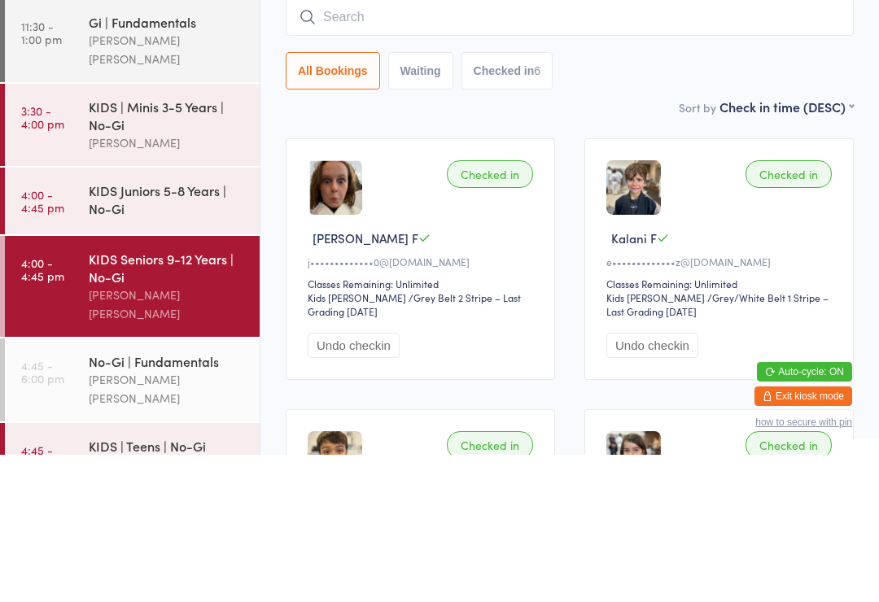
scroll to position [147, 0]
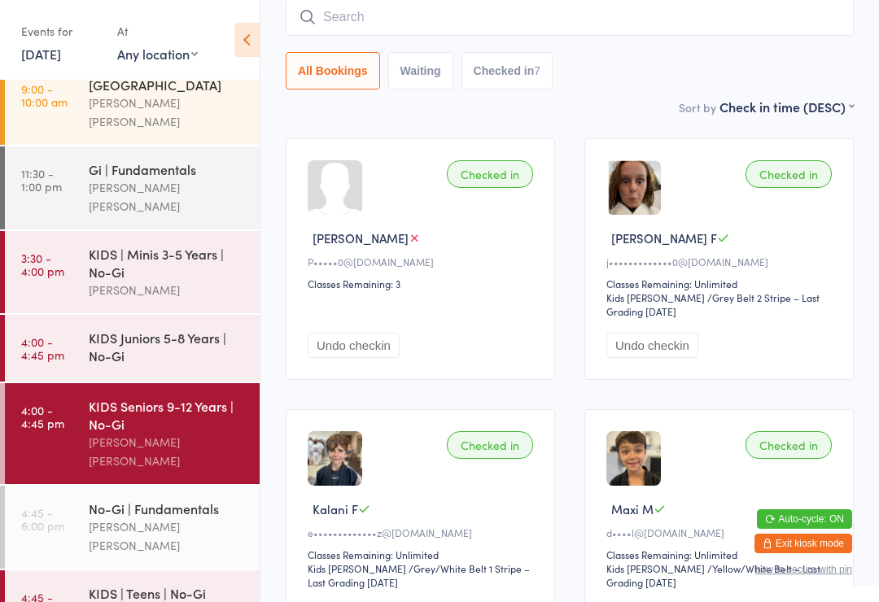
click at [159, 329] on div "KIDS Juniors 5-8 Years | No-Gi" at bounding box center [167, 347] width 157 height 36
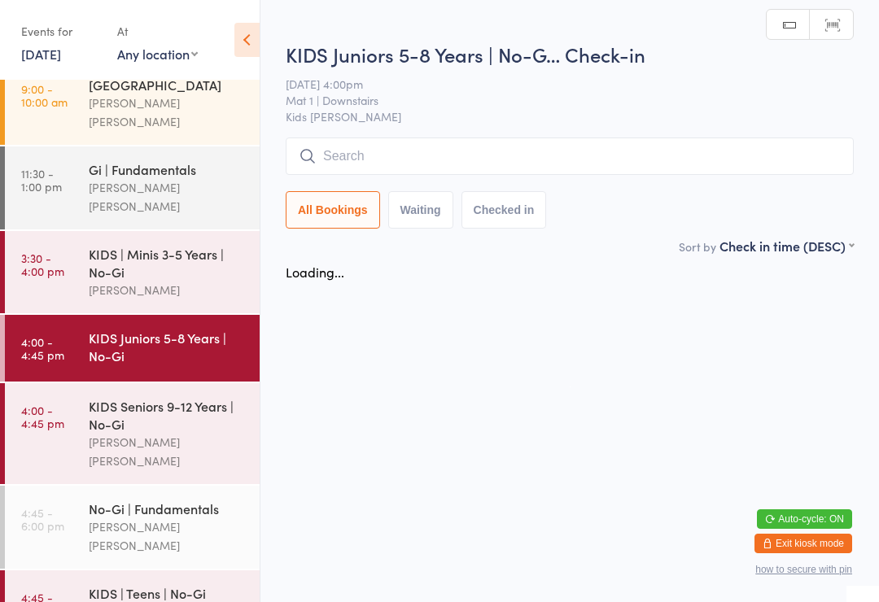
click at [394, 171] on input "search" at bounding box center [570, 156] width 568 height 37
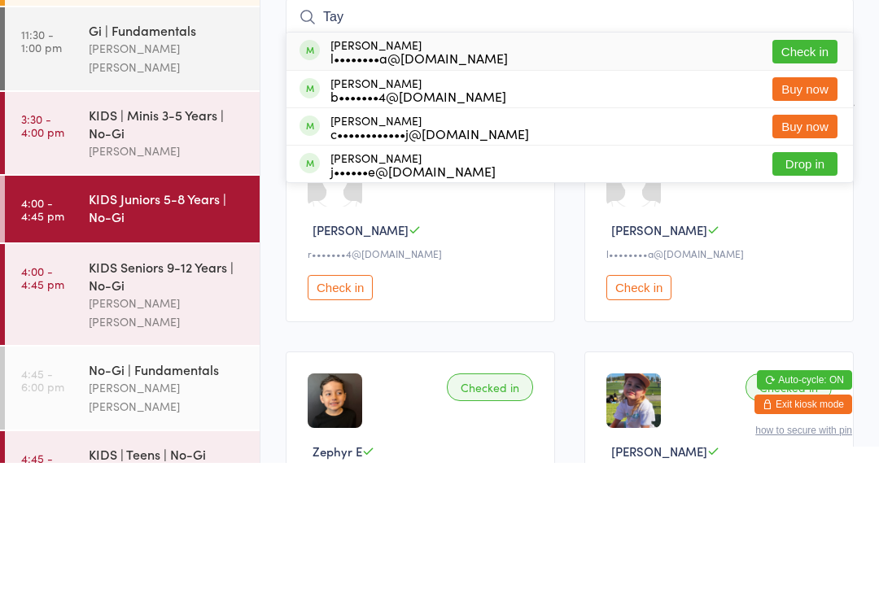
type input "Tay"
click at [810, 179] on button "Check in" at bounding box center [804, 191] width 65 height 24
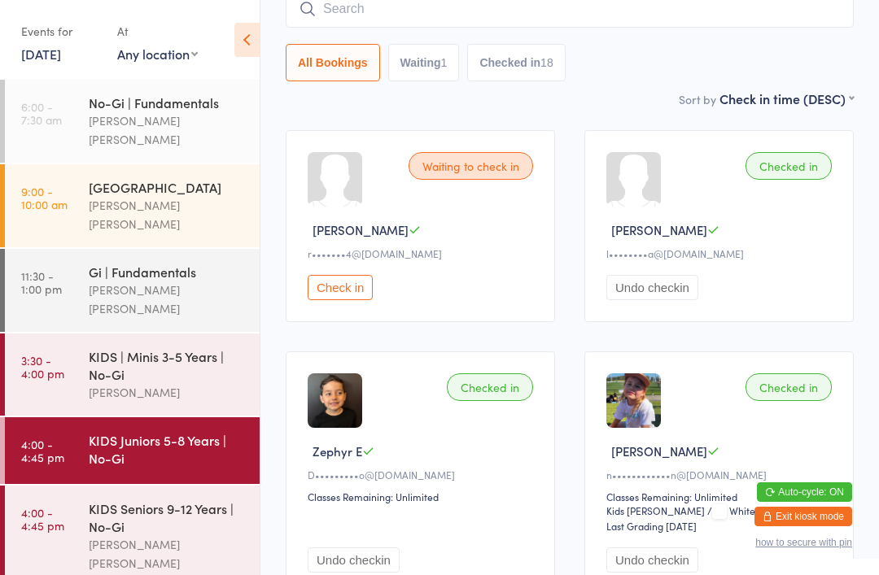
click at [68, 501] on link "4:00 - 4:45 pm KIDS Seniors 9-12 Years | No-Gi [PERSON_NAME] [PERSON_NAME]" at bounding box center [132, 536] width 255 height 101
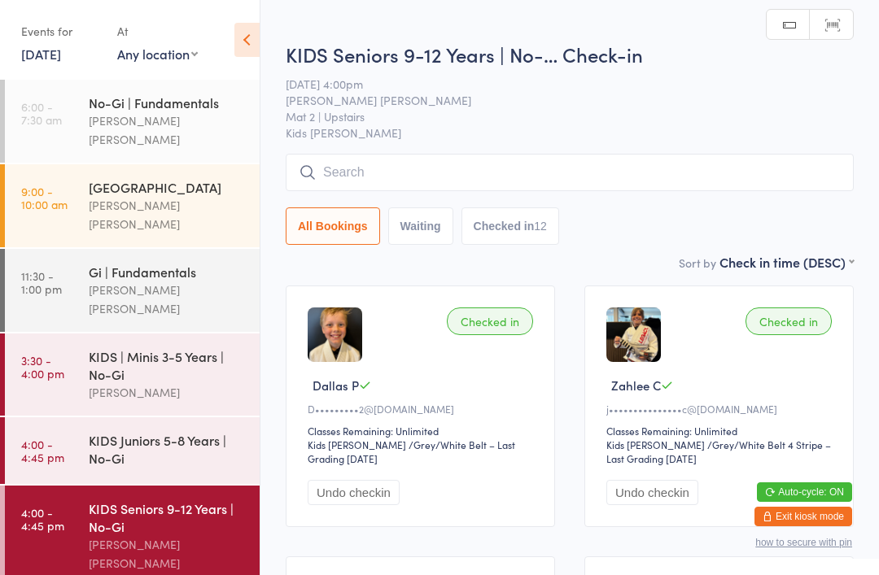
click at [586, 190] on input "search" at bounding box center [570, 172] width 568 height 37
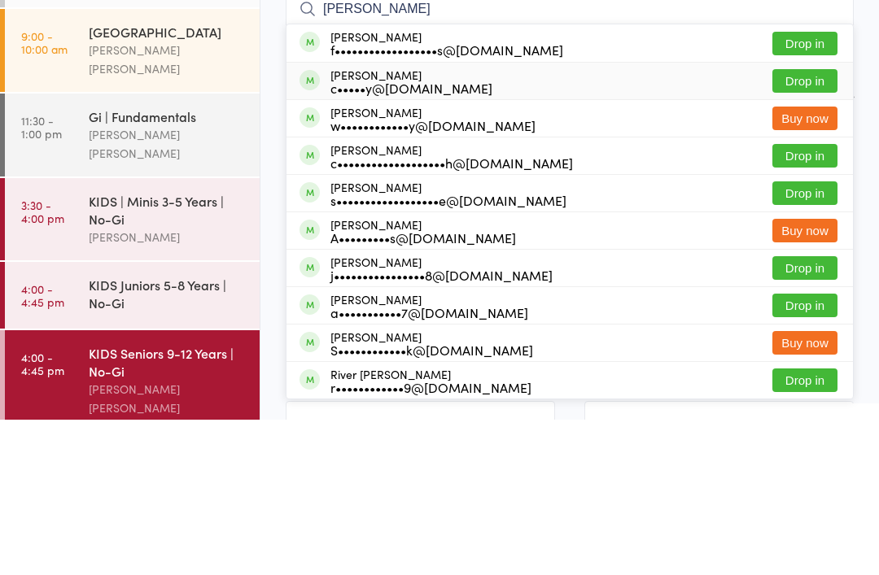
type input "[PERSON_NAME]"
click at [373, 224] on div "[PERSON_NAME] c•••••y@[DOMAIN_NAME]" at bounding box center [411, 237] width 162 height 26
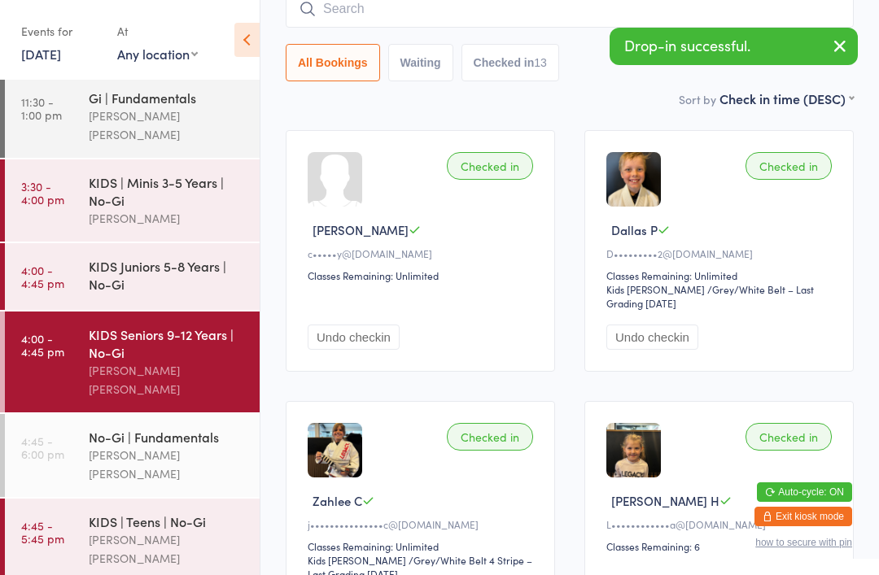
scroll to position [176, 0]
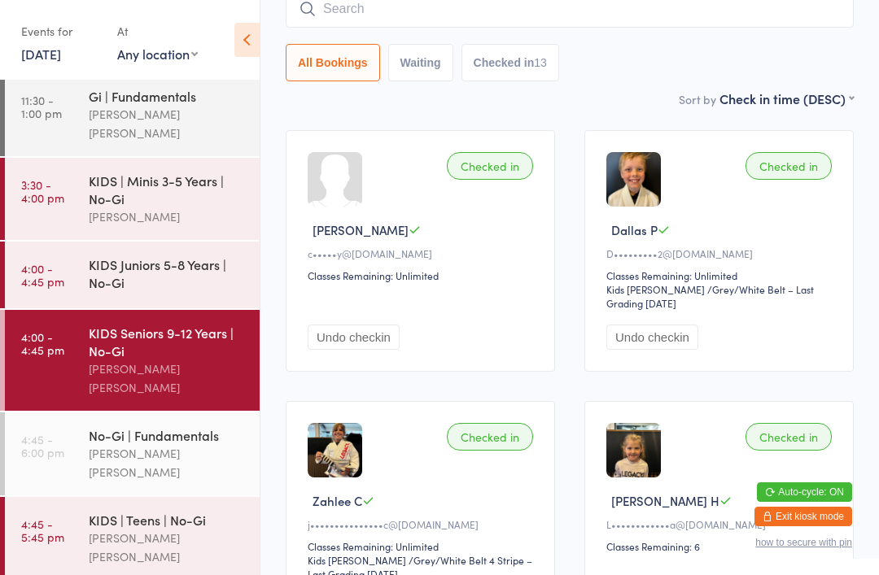
click at [60, 518] on time "4:45 - 5:45 pm" at bounding box center [42, 531] width 43 height 26
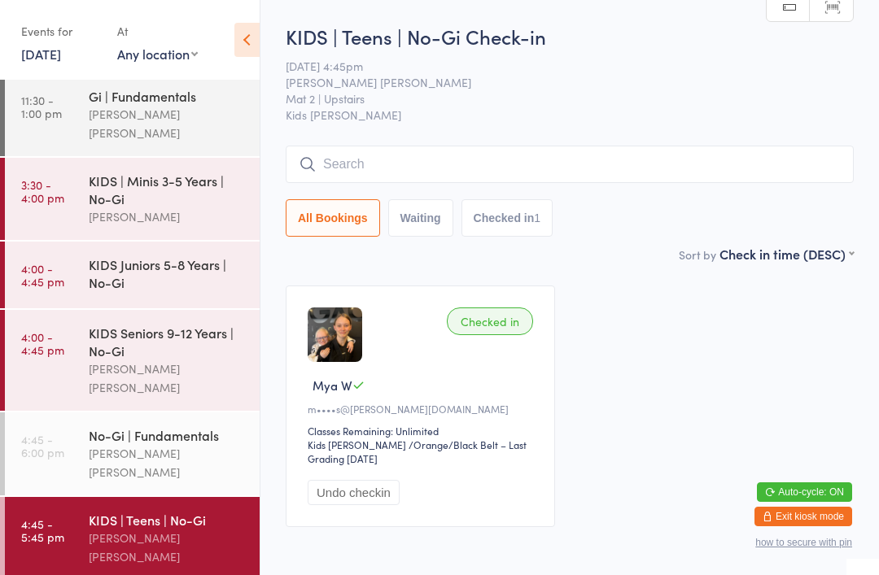
click at [774, 165] on input "search" at bounding box center [570, 164] width 568 height 37
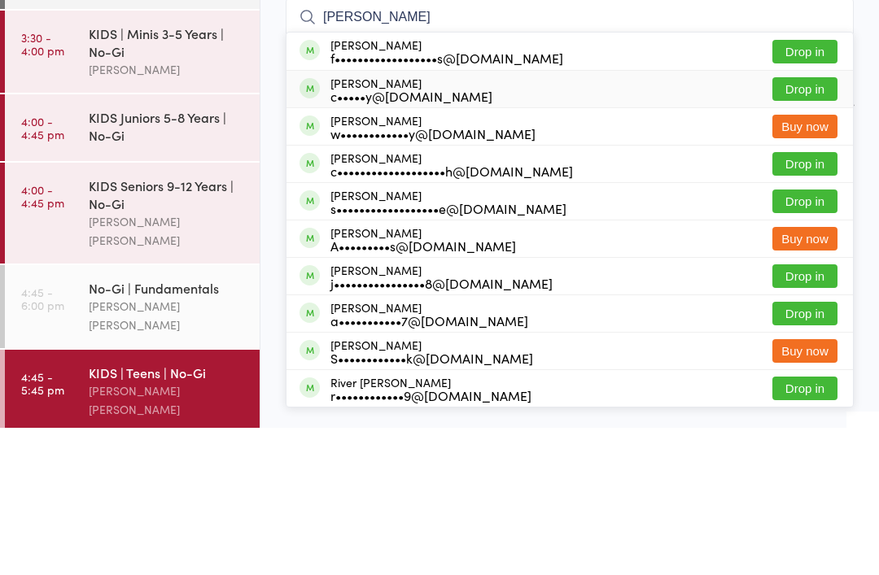
type input "[PERSON_NAME]"
click at [370, 237] on div "c•••••y@[DOMAIN_NAME]" at bounding box center [411, 243] width 162 height 13
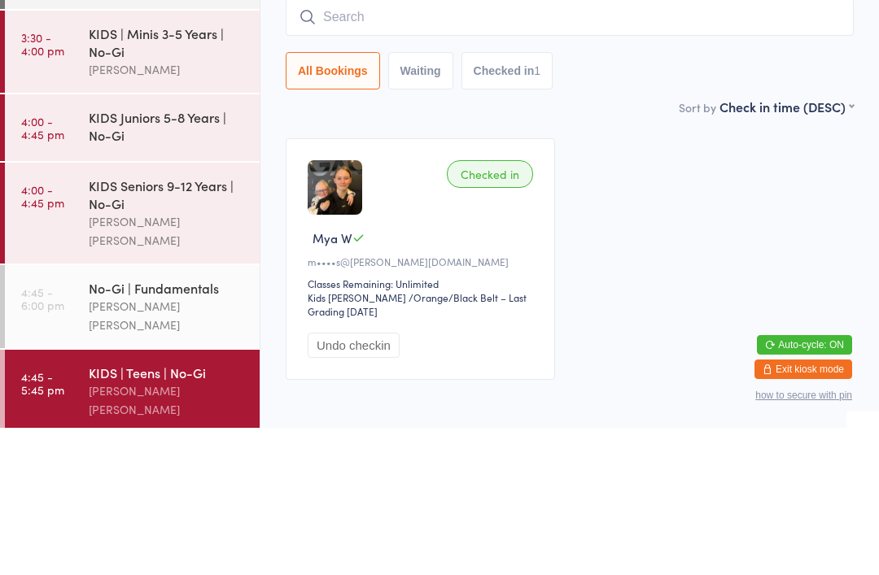
scroll to position [84, 0]
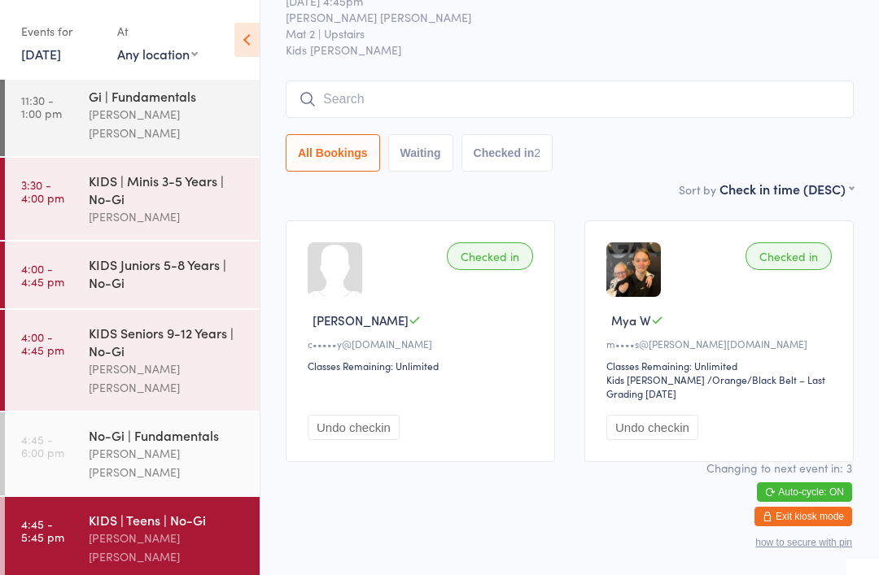
click at [181, 256] on div "KIDS Juniors 5-8 Years | No-Gi" at bounding box center [167, 274] width 157 height 36
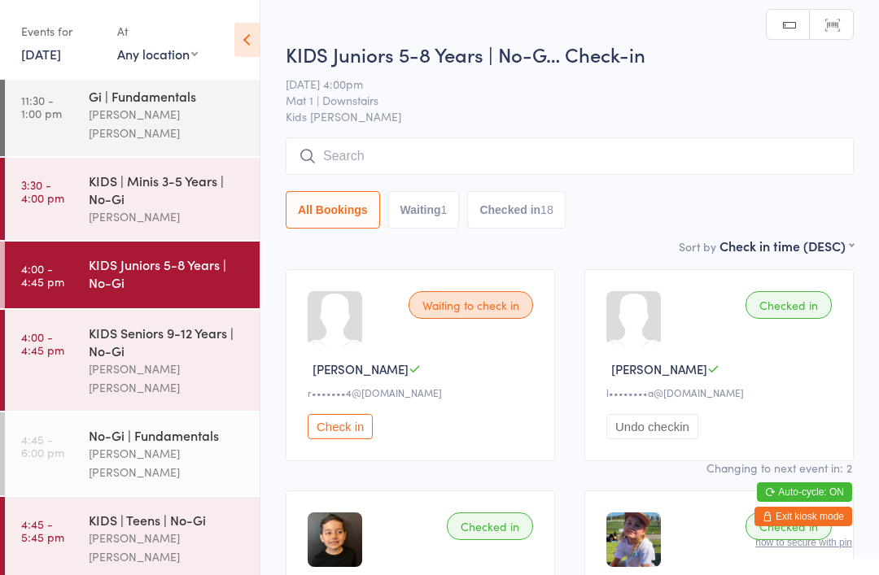
click at [408, 152] on input "search" at bounding box center [570, 156] width 568 height 37
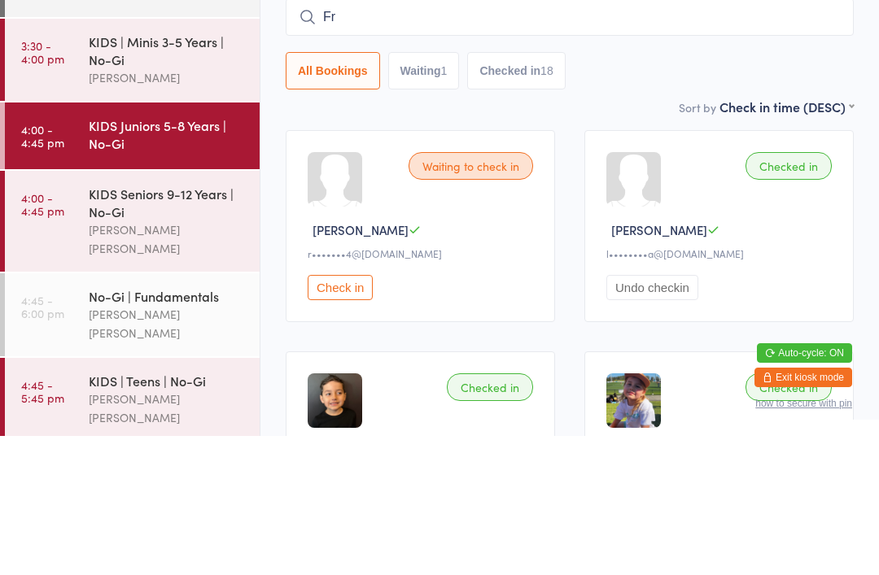
type input "Fra"
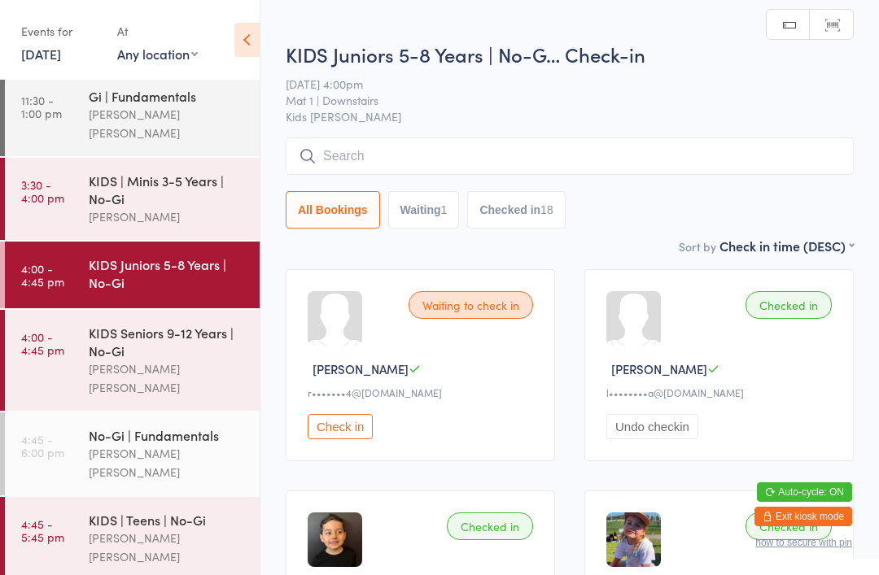
click at [456, 159] on input "search" at bounding box center [570, 156] width 568 height 37
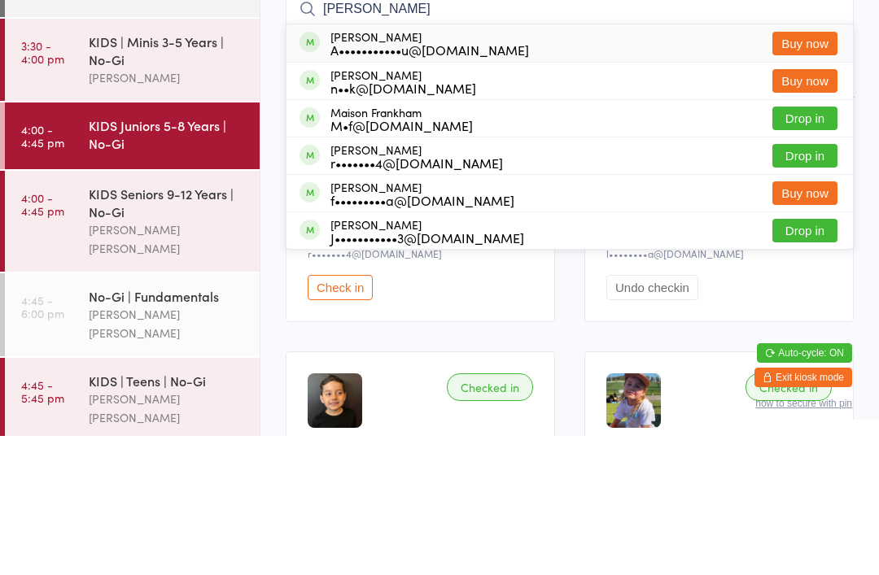
type input "[PERSON_NAME]"
click at [803, 283] on button "Drop in" at bounding box center [804, 295] width 65 height 24
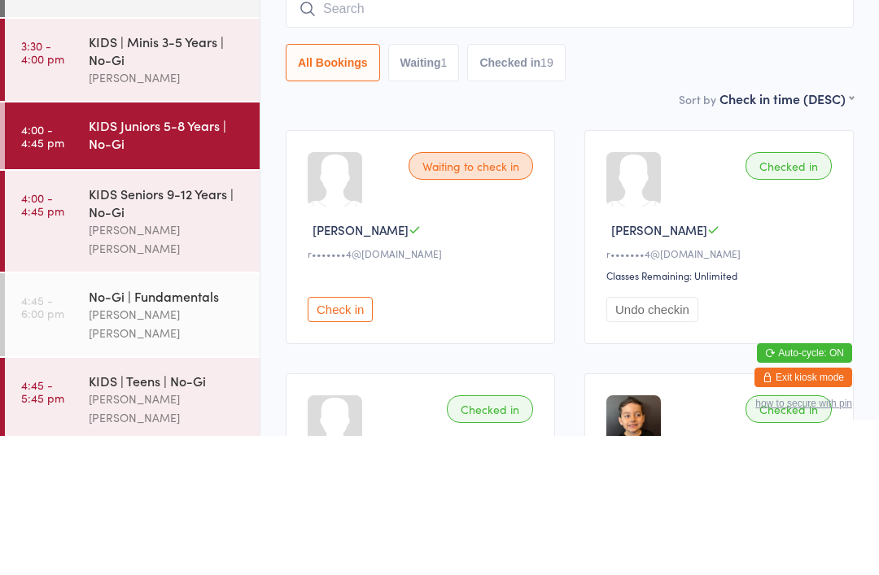
scroll to position [139, 0]
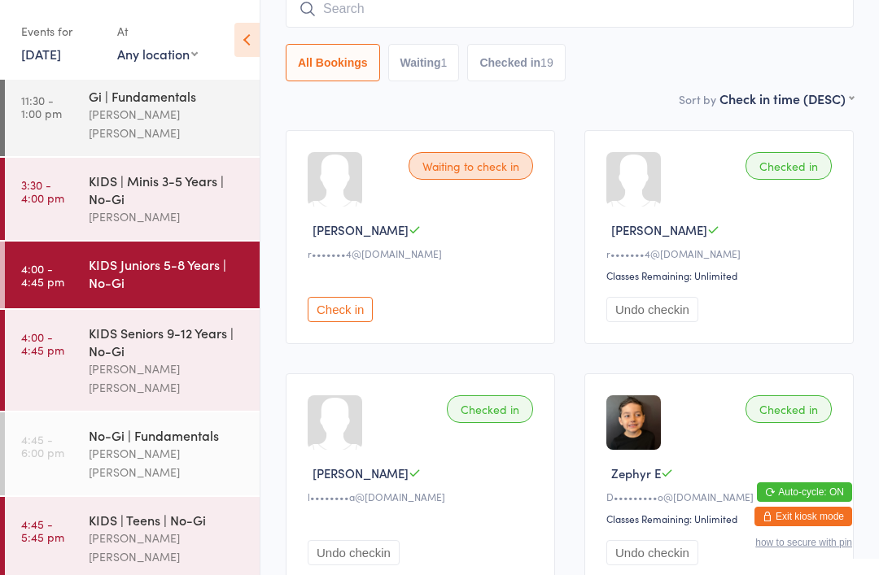
click at [179, 505] on link "4:45 - 5:45 pm KIDS | Teens | No-Gi [PERSON_NAME] [PERSON_NAME]" at bounding box center [132, 538] width 255 height 83
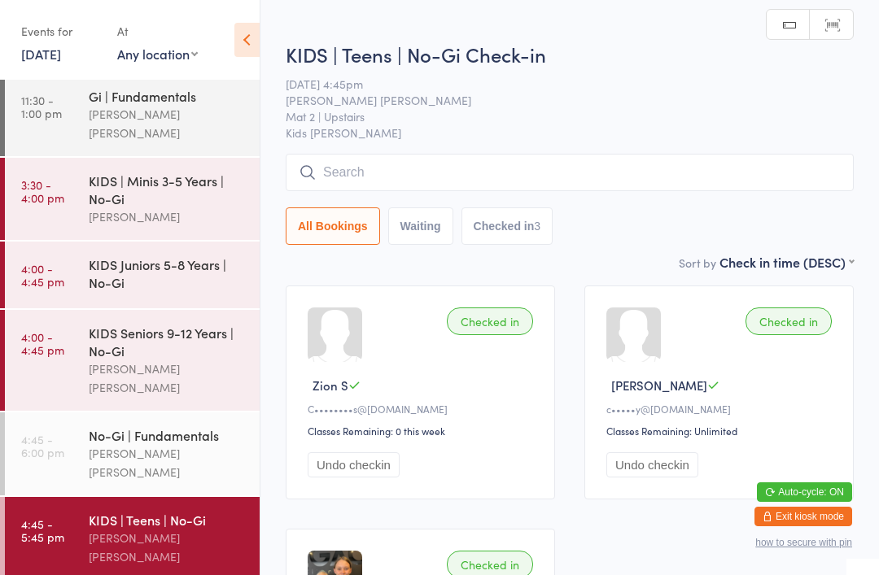
click at [615, 182] on input "search" at bounding box center [570, 172] width 568 height 37
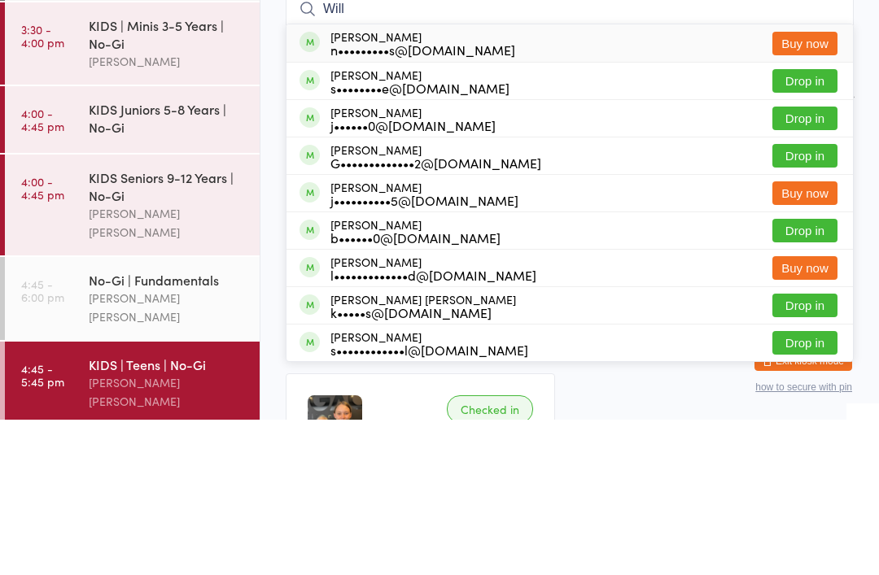
scroll to position [124, 0]
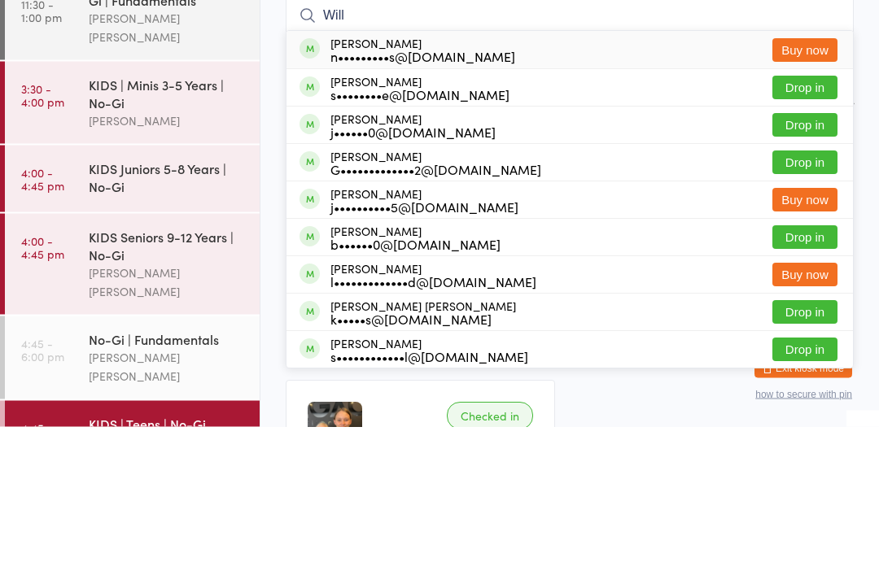
type input "Will"
click at [811, 374] on button "Drop in" at bounding box center [804, 386] width 65 height 24
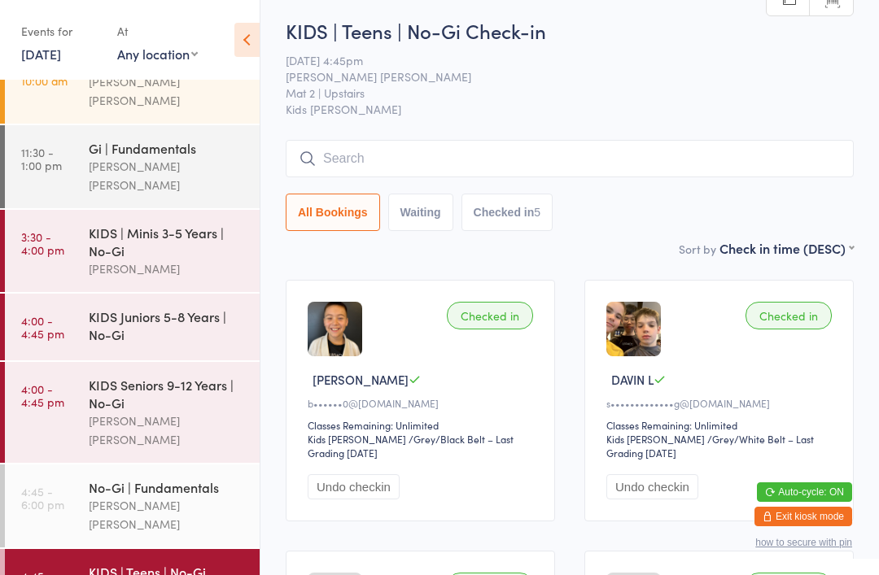
scroll to position [0, 0]
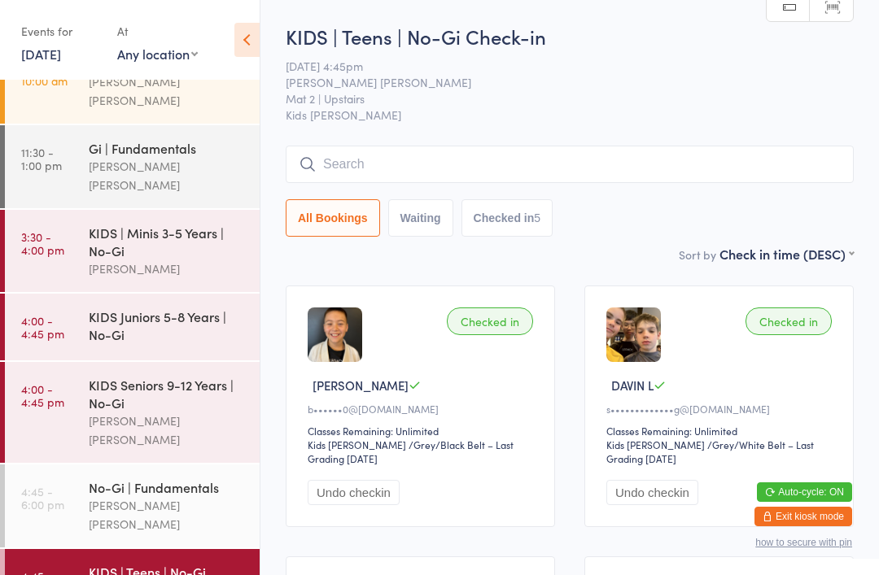
click at [666, 116] on span "Kids [PERSON_NAME]" at bounding box center [570, 115] width 568 height 16
click at [653, 166] on input "search" at bounding box center [570, 164] width 568 height 37
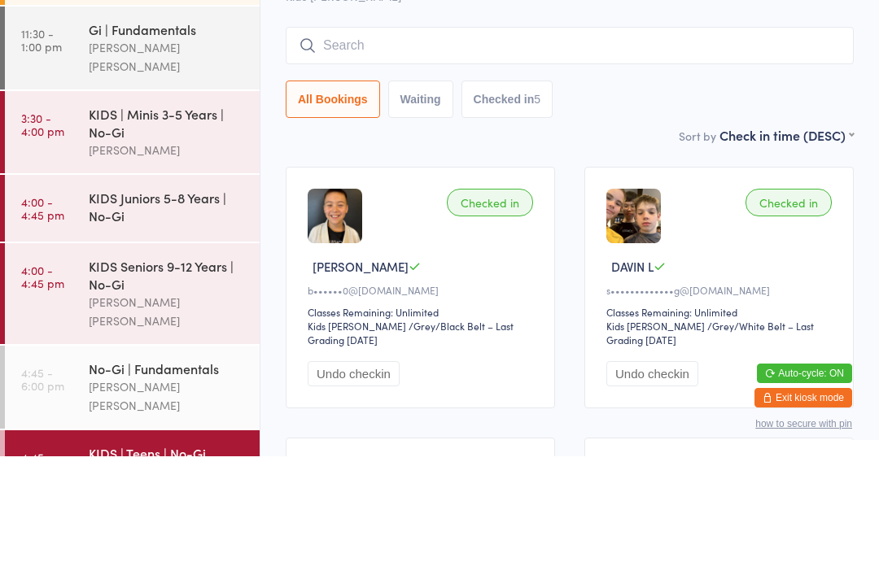
type input "O"
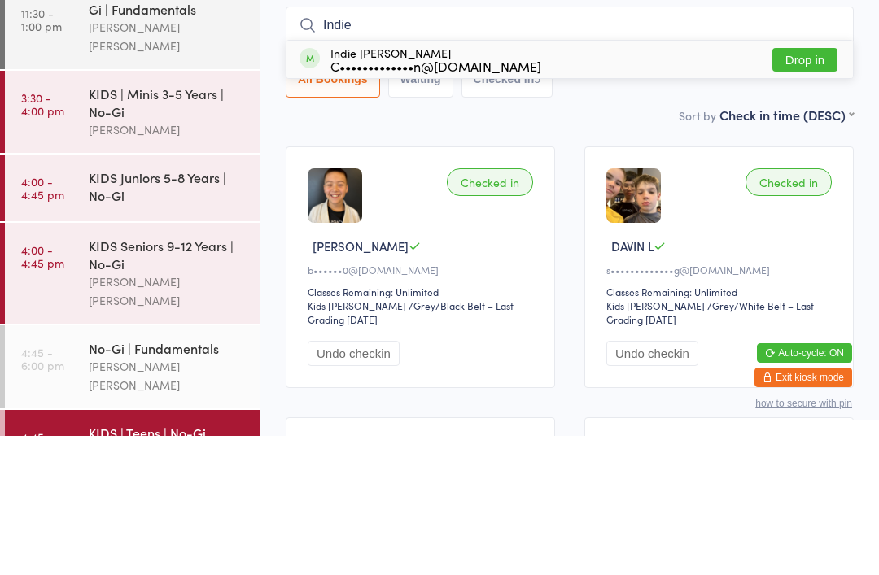
type input "Indie"
click at [810, 187] on button "Drop in" at bounding box center [804, 199] width 65 height 24
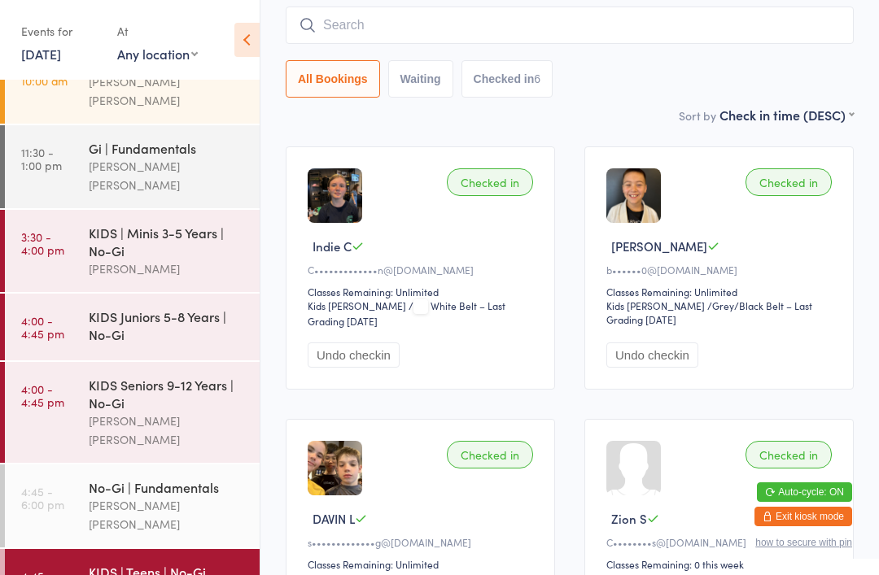
click at [46, 570] on time "4:45 - 5:45 pm" at bounding box center [42, 583] width 43 height 26
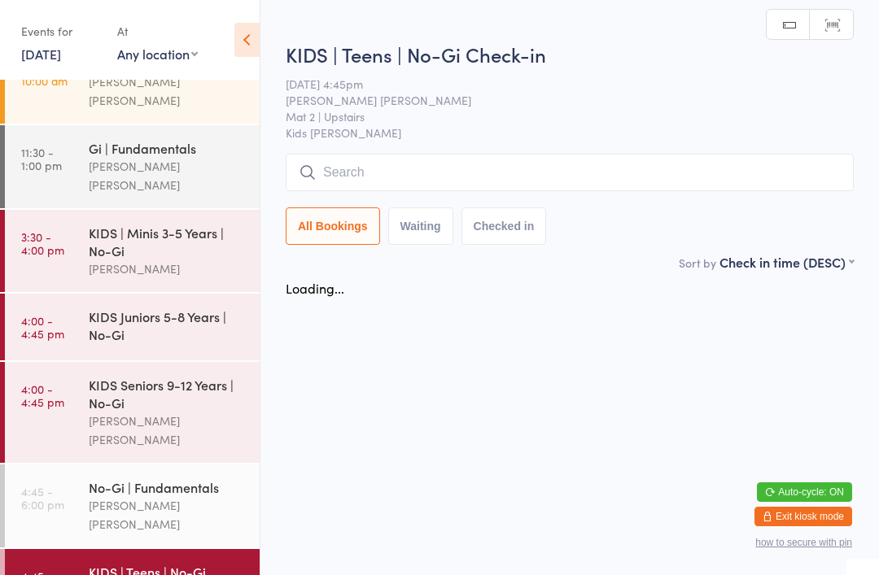
scroll to position [0, 0]
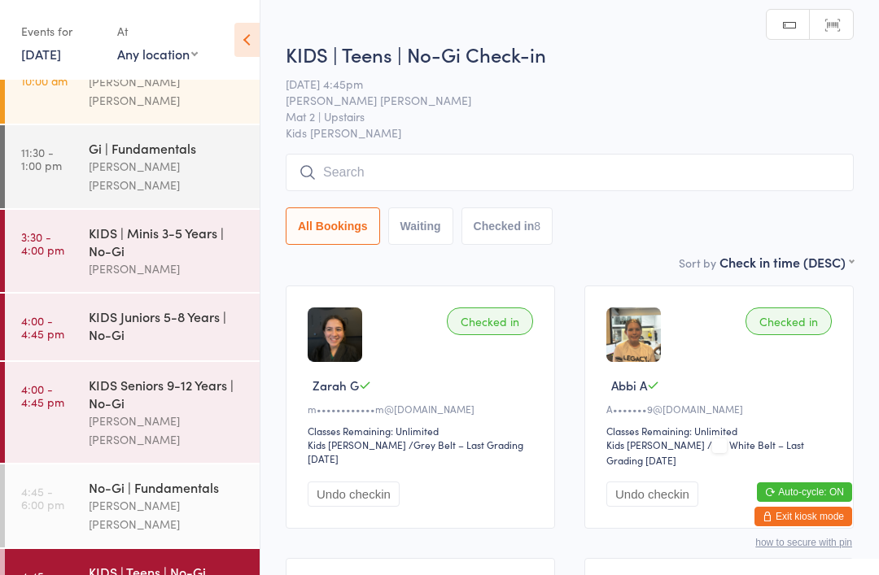
click at [336, 164] on input "search" at bounding box center [570, 172] width 568 height 37
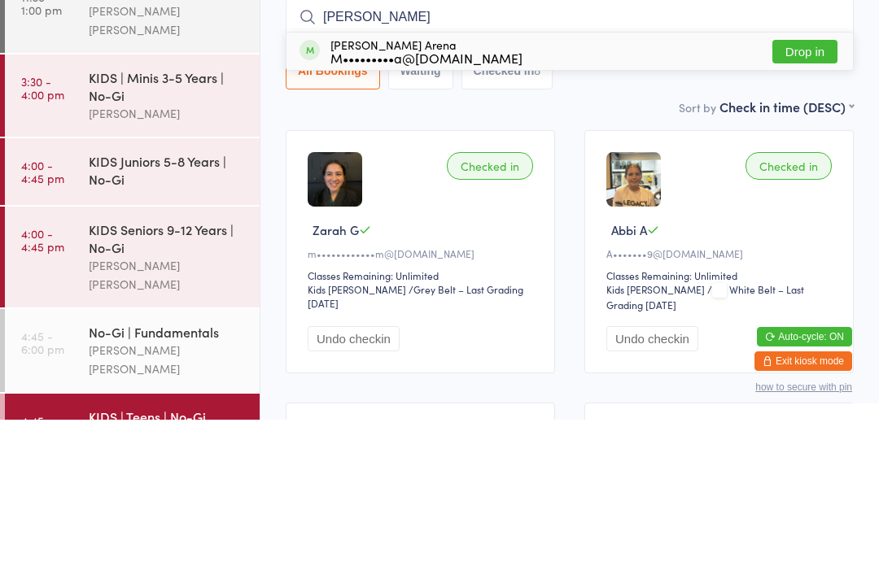
type input "[PERSON_NAME]"
click at [812, 195] on button "Drop in" at bounding box center [804, 207] width 65 height 24
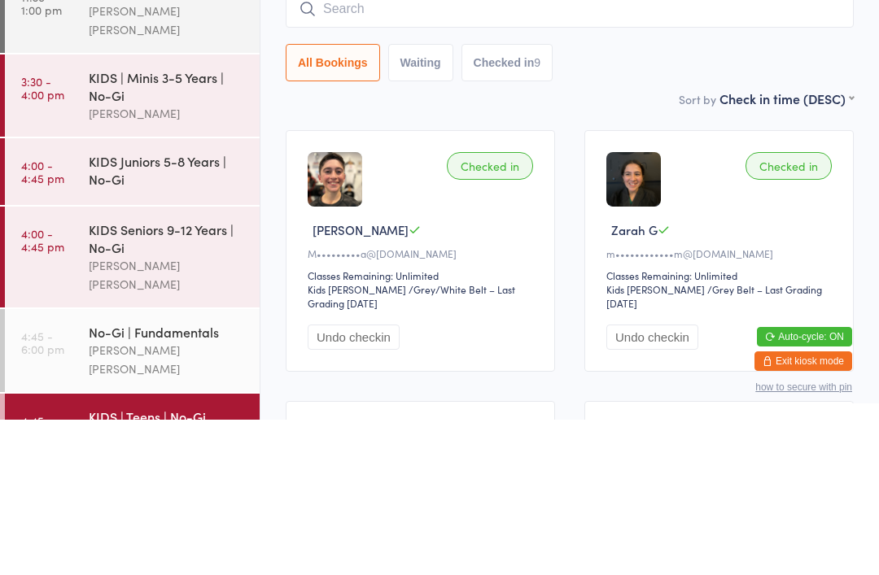
scroll to position [155, 0]
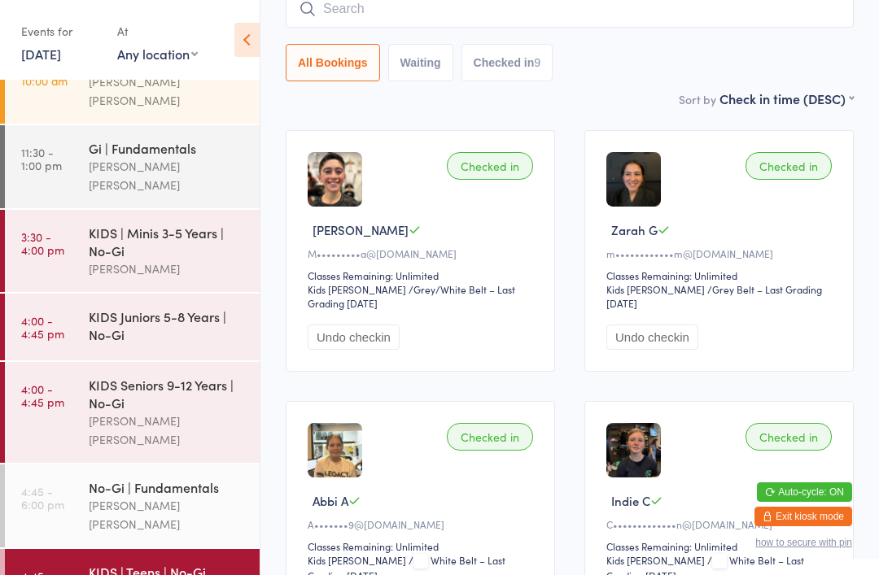
click at [190, 496] on div "[PERSON_NAME] [PERSON_NAME]" at bounding box center [167, 514] width 157 height 37
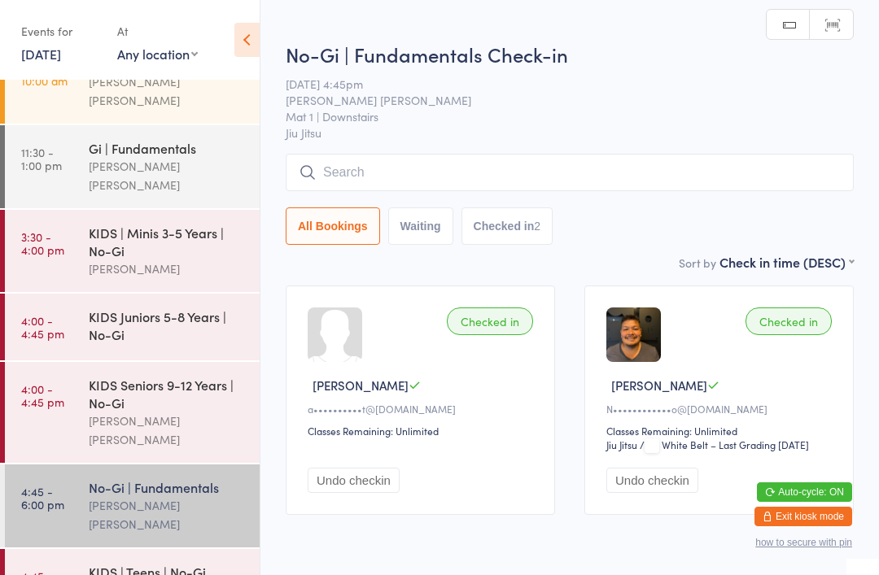
click at [523, 191] on input "search" at bounding box center [570, 172] width 568 height 37
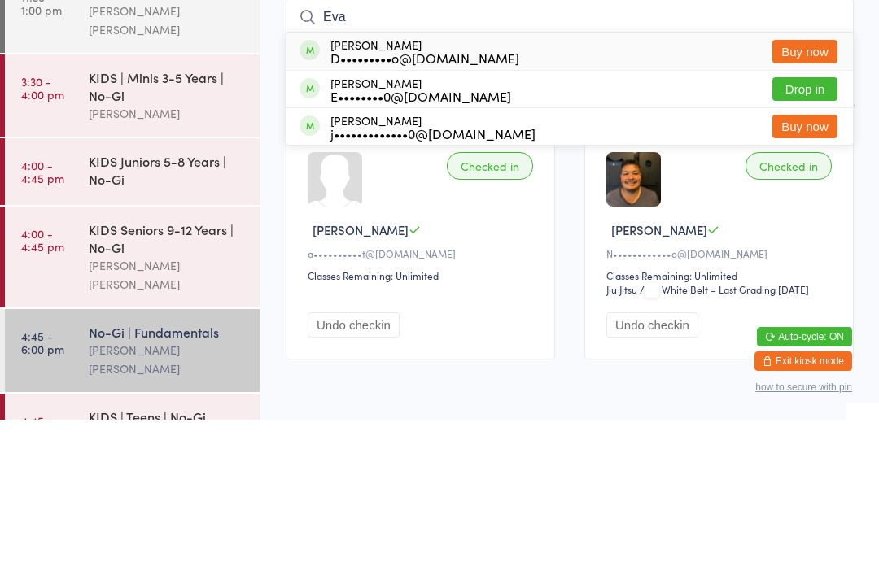
type input "Eva"
click at [804, 233] on button "Drop in" at bounding box center [804, 245] width 65 height 24
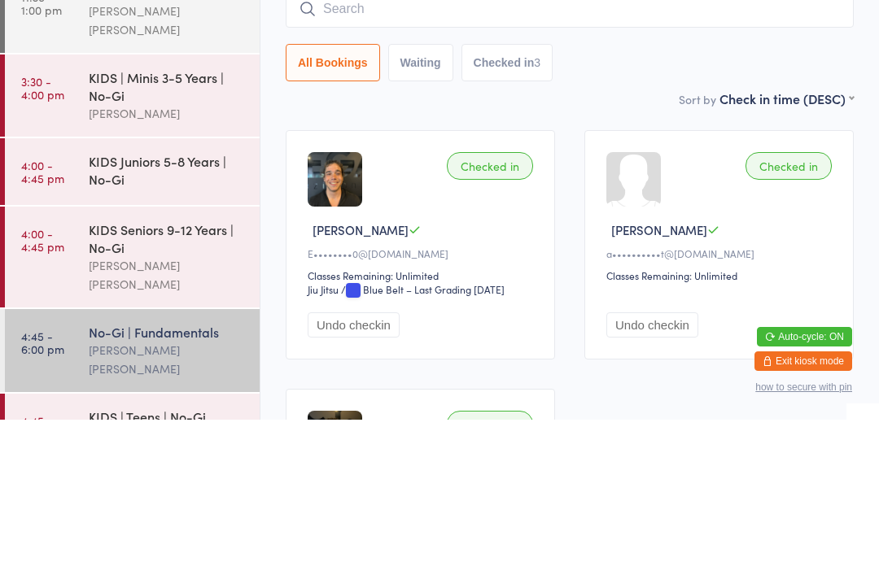
scroll to position [155, 0]
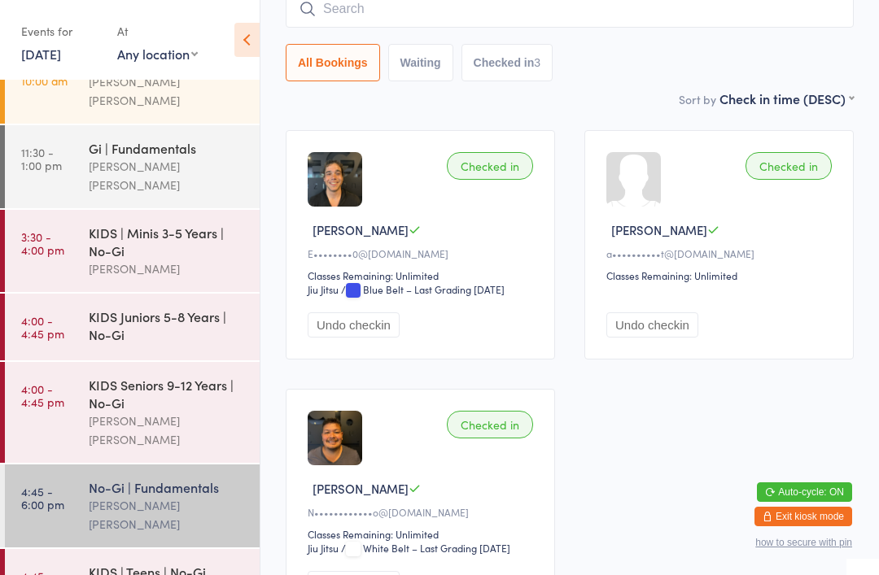
click at [120, 563] on div "KIDS | Teens | No-Gi" at bounding box center [167, 572] width 157 height 18
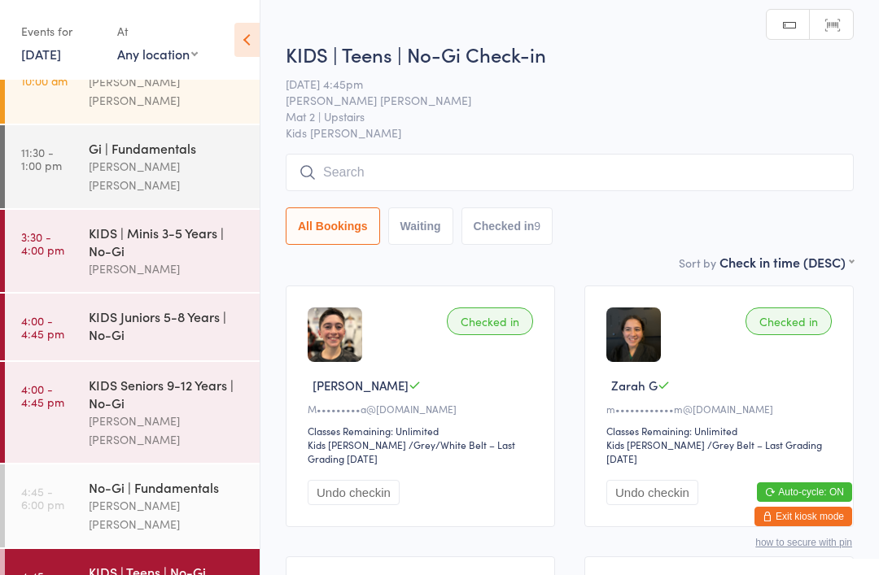
click at [356, 159] on input "search" at bounding box center [570, 172] width 568 height 37
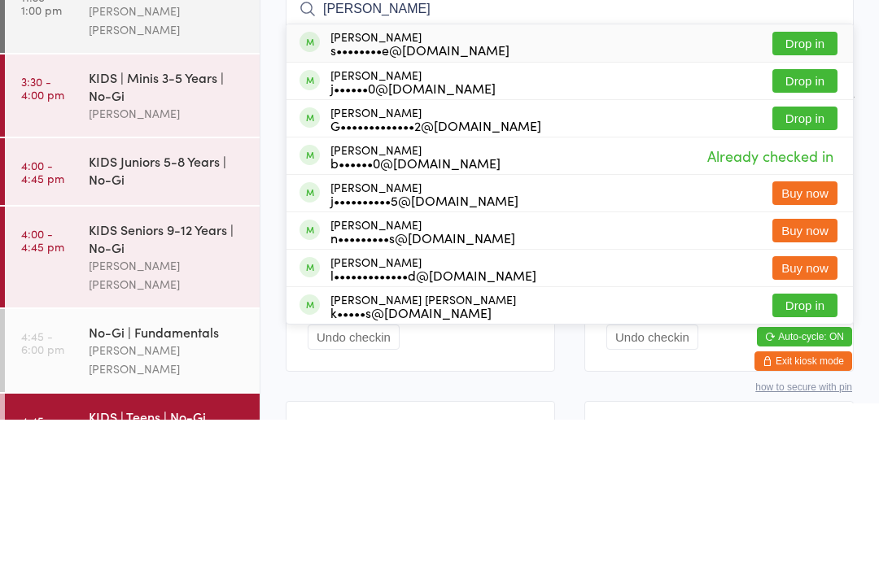
type input "[PERSON_NAME]"
click at [823, 187] on button "Drop in" at bounding box center [804, 199] width 65 height 24
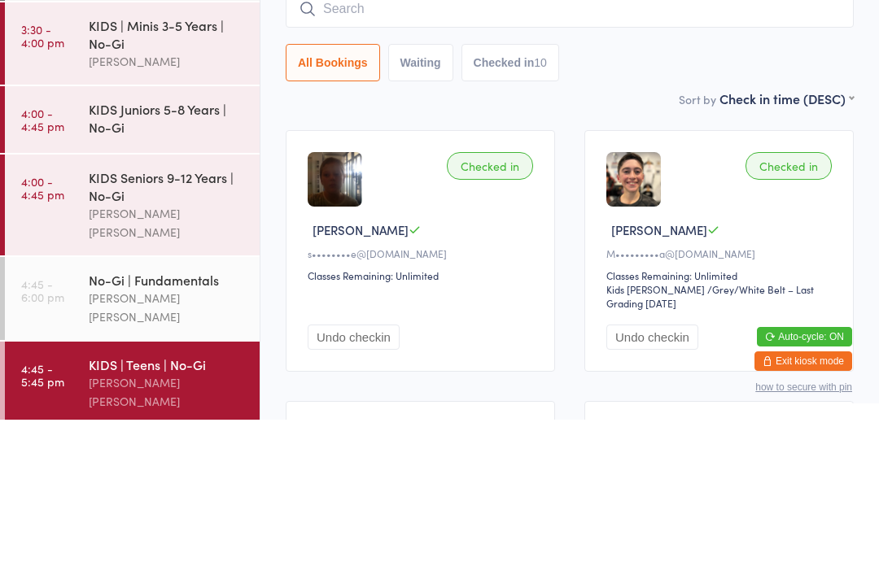
scroll to position [124, 0]
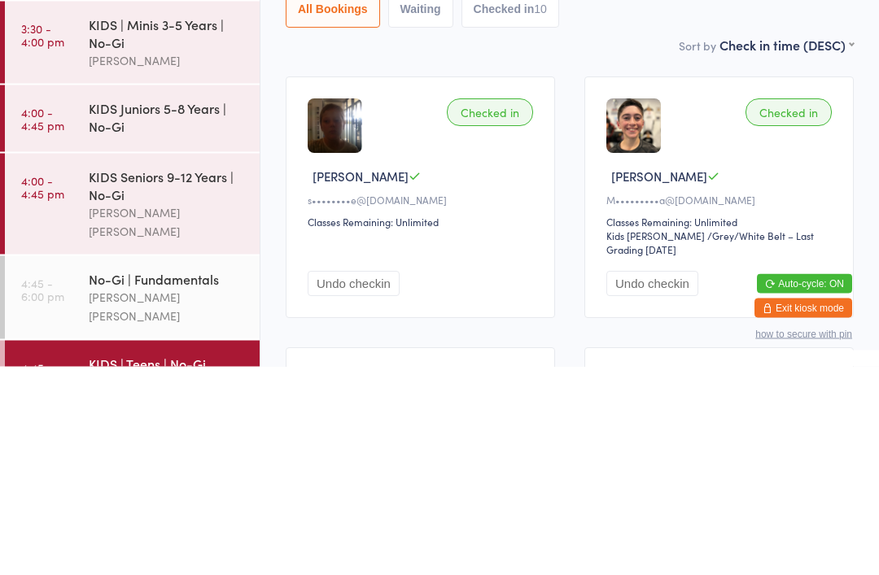
click at [199, 376] on div "KIDS Seniors 9-12 Years | No-Gi" at bounding box center [167, 394] width 157 height 36
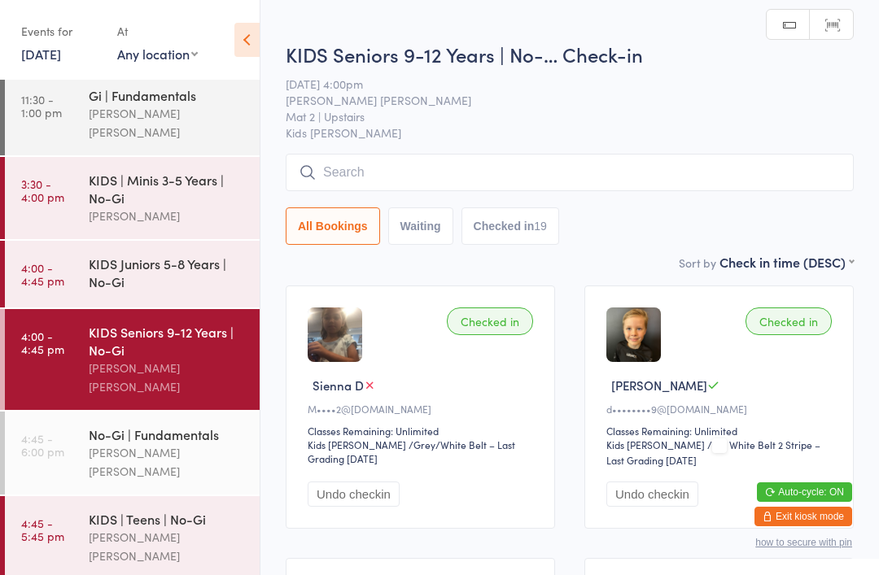
scroll to position [176, 0]
click at [157, 529] on div "[PERSON_NAME] [PERSON_NAME]" at bounding box center [167, 547] width 157 height 37
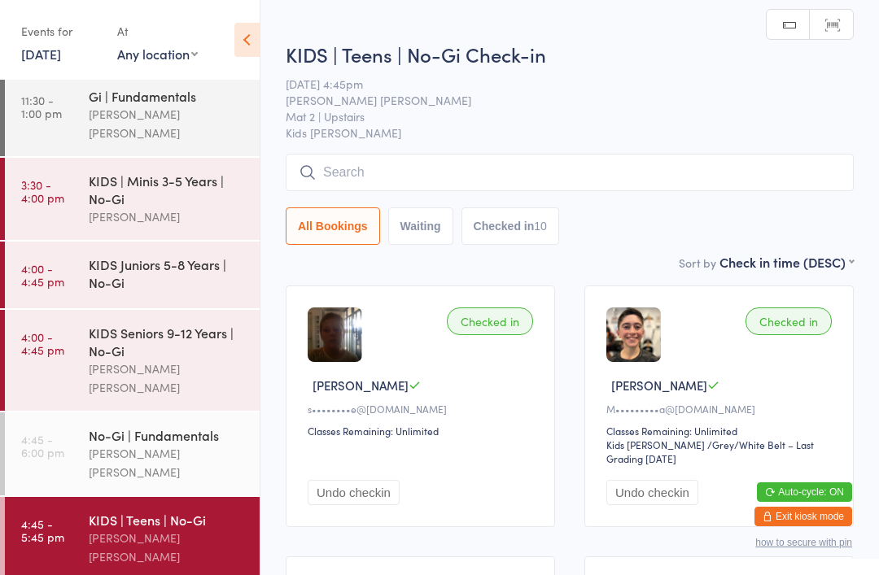
click at [532, 147] on div "KIDS | Teens | No-Gi Check-in [DATE] 4:45pm [PERSON_NAME] [PERSON_NAME] Mat 2 |…" at bounding box center [570, 147] width 568 height 212
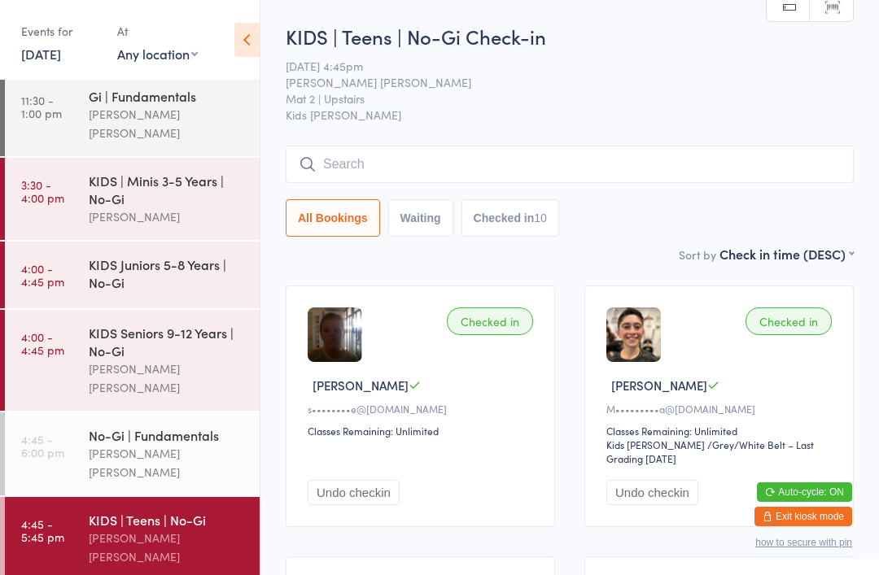
click at [435, 165] on input "search" at bounding box center [570, 164] width 568 height 37
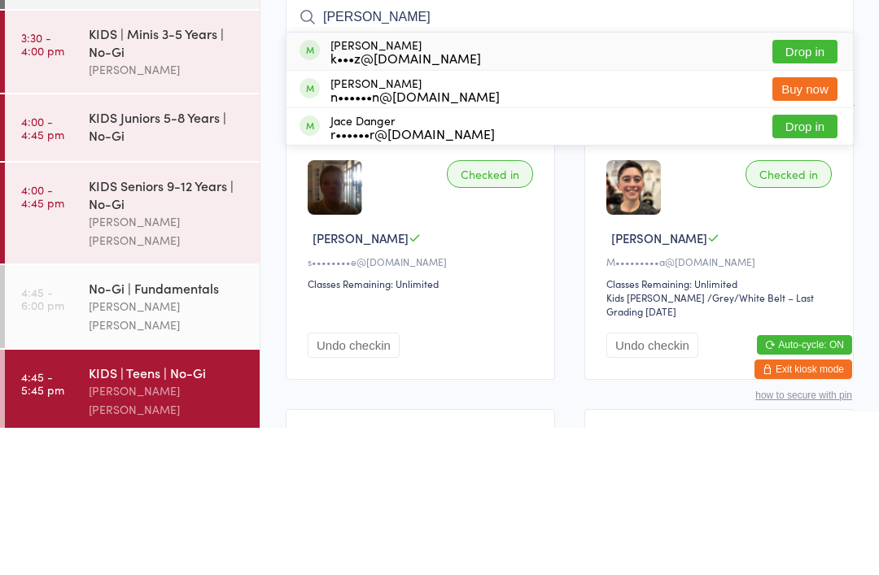
type input "[PERSON_NAME]"
click at [826, 187] on button "Drop in" at bounding box center [804, 199] width 65 height 24
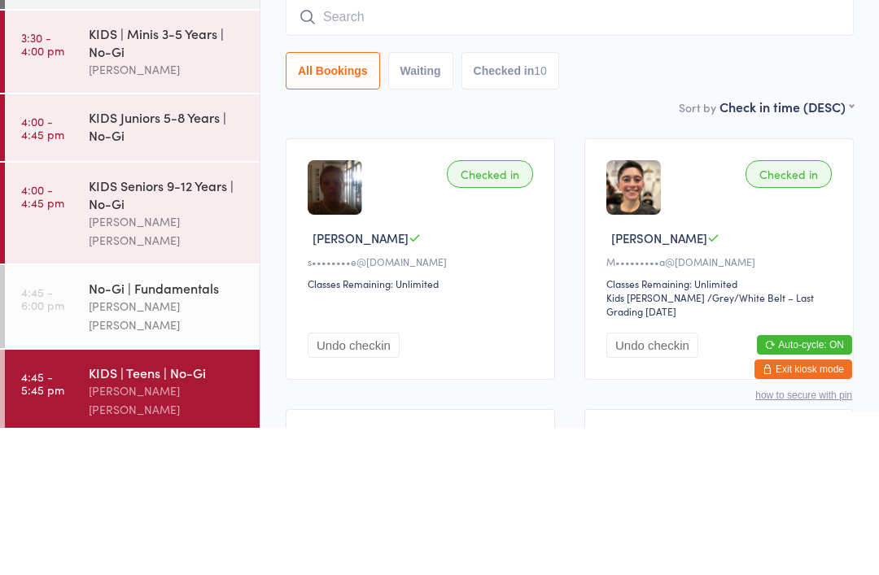
scroll to position [147, 0]
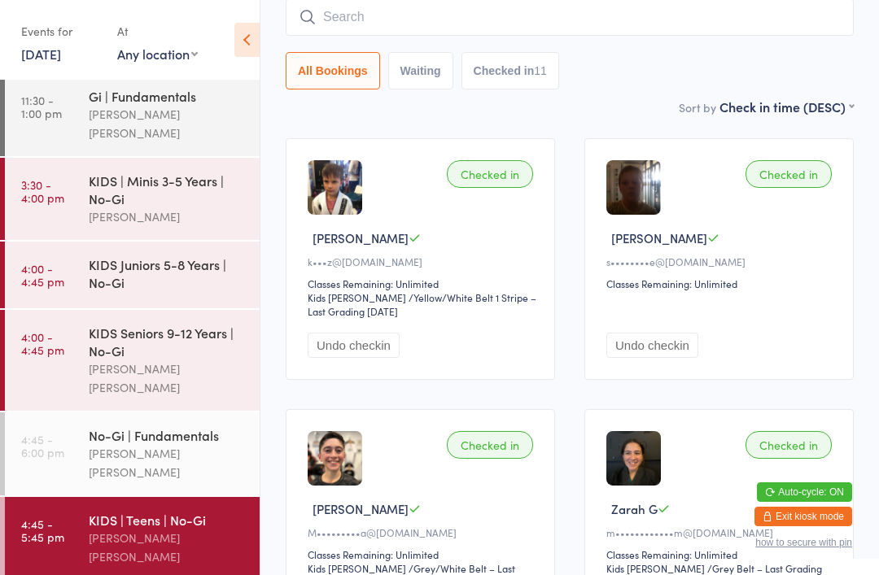
click at [156, 444] on div "[PERSON_NAME] [PERSON_NAME]" at bounding box center [167, 462] width 157 height 37
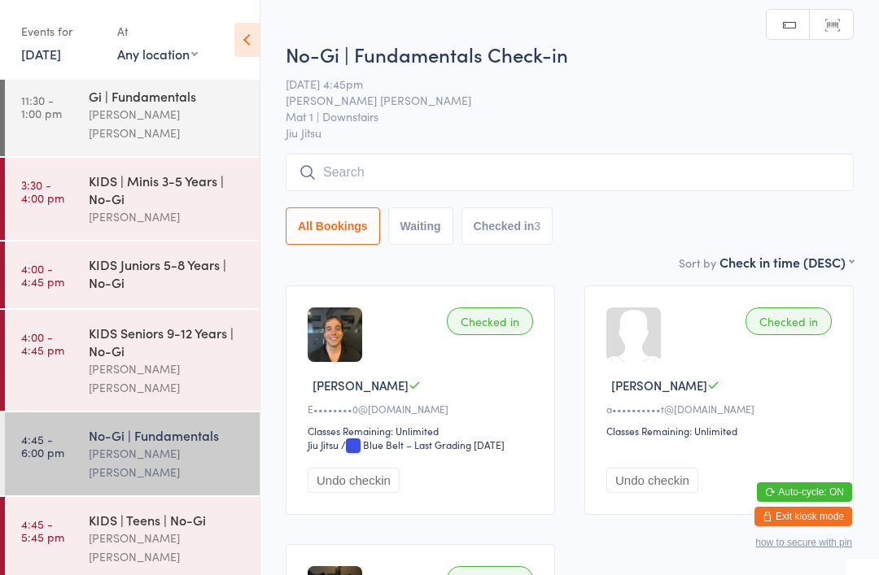
click at [521, 181] on input "search" at bounding box center [570, 172] width 568 height 37
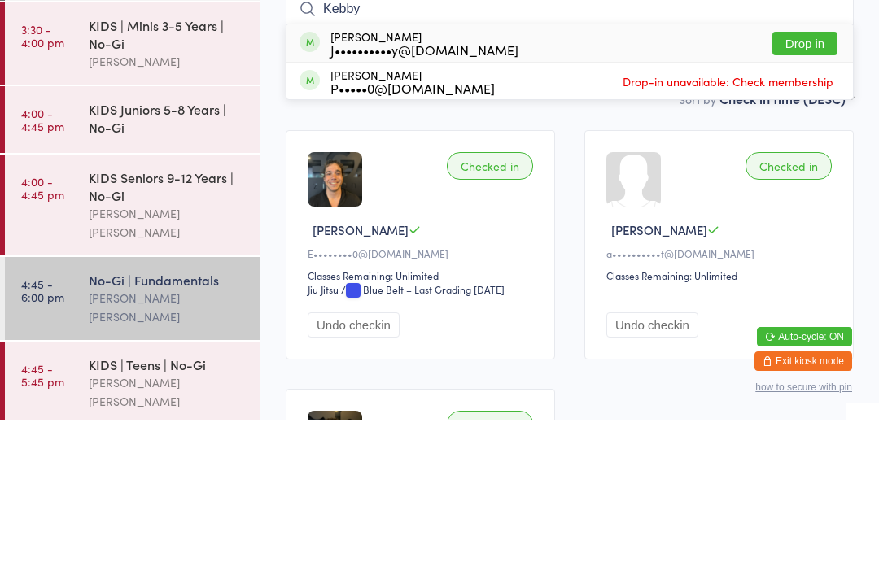
type input "Kebby"
click at [802, 187] on button "Drop in" at bounding box center [804, 199] width 65 height 24
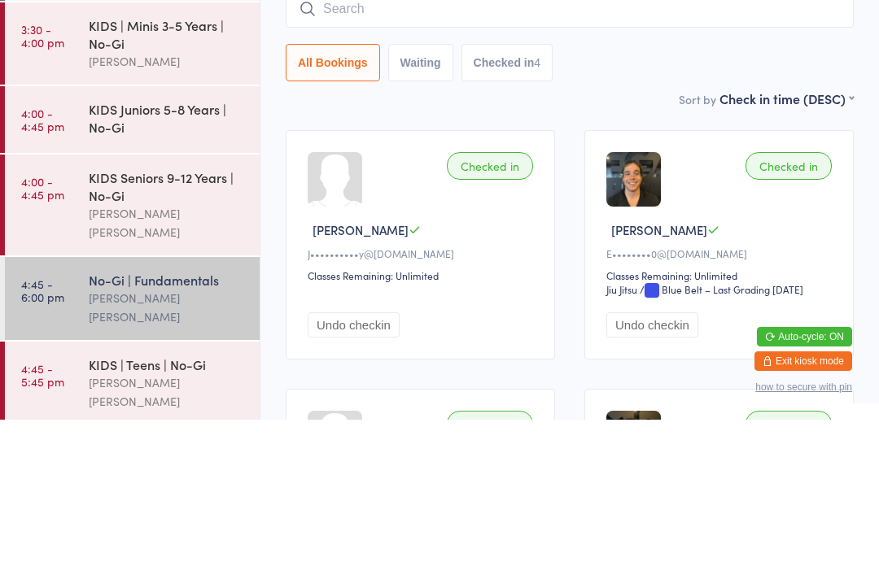
scroll to position [155, 0]
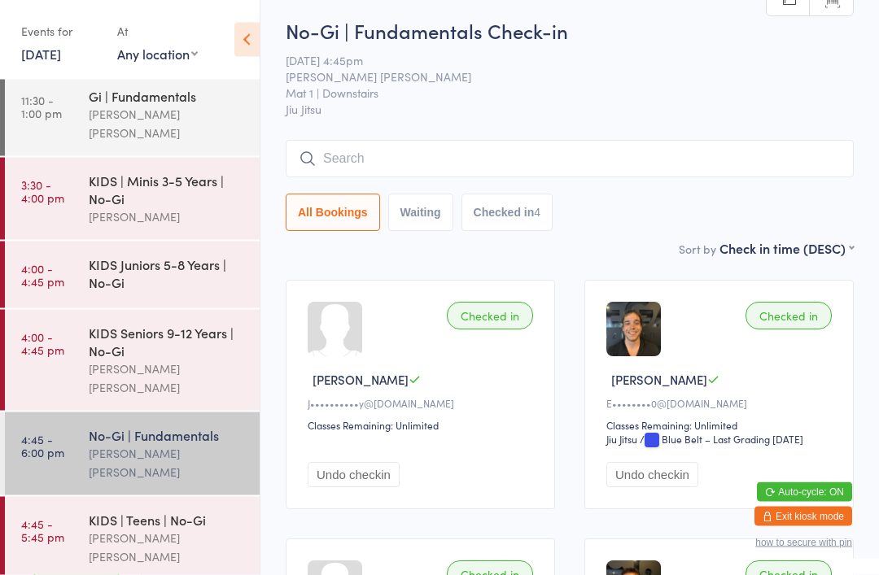
click at [372, 146] on input "search" at bounding box center [570, 159] width 568 height 37
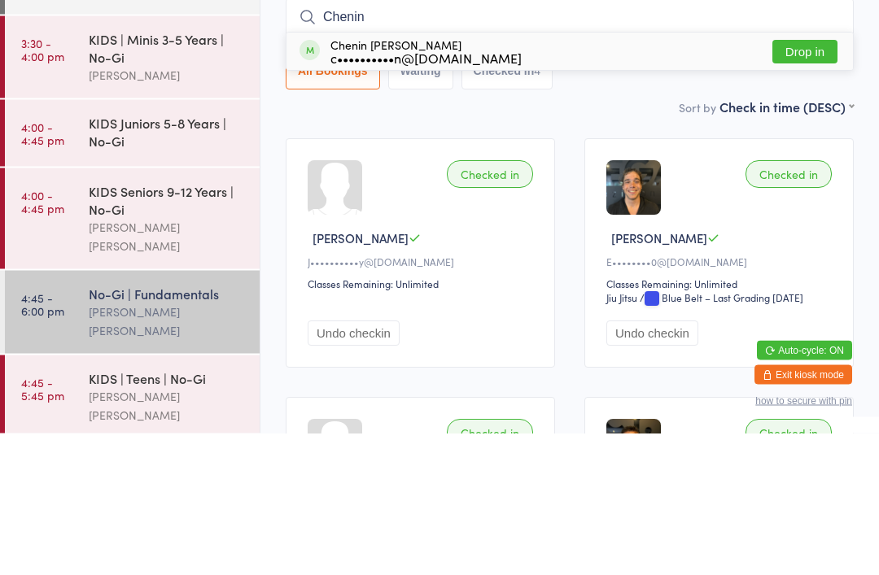
type input "Chenin"
click at [811, 182] on button "Drop in" at bounding box center [804, 194] width 65 height 24
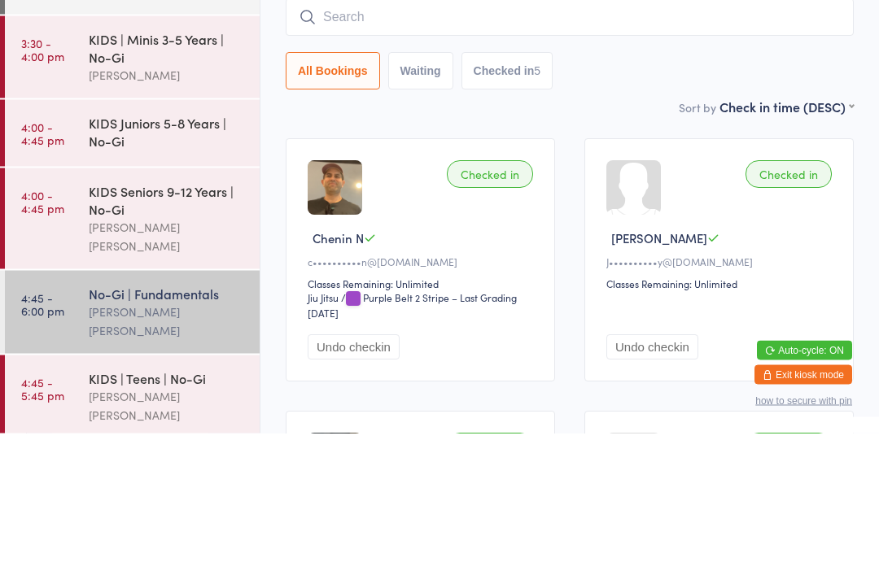
scroll to position [147, 0]
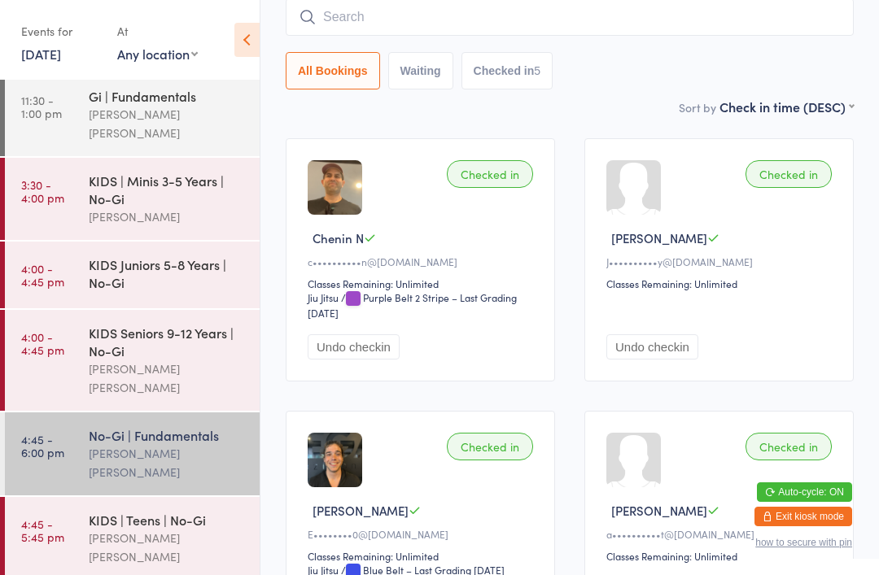
click at [400, 24] on input "search" at bounding box center [570, 16] width 568 height 37
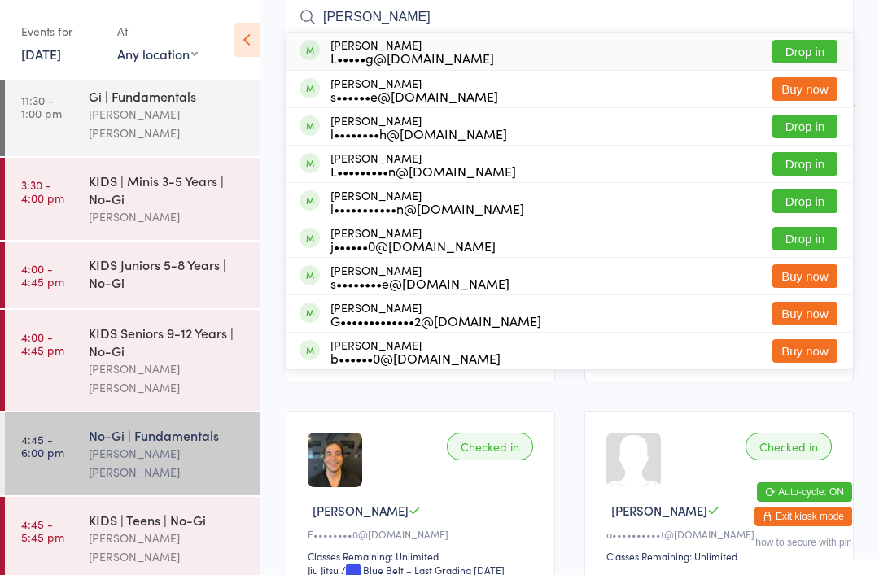
type input "[PERSON_NAME]"
click at [803, 203] on button "Drop in" at bounding box center [804, 202] width 65 height 24
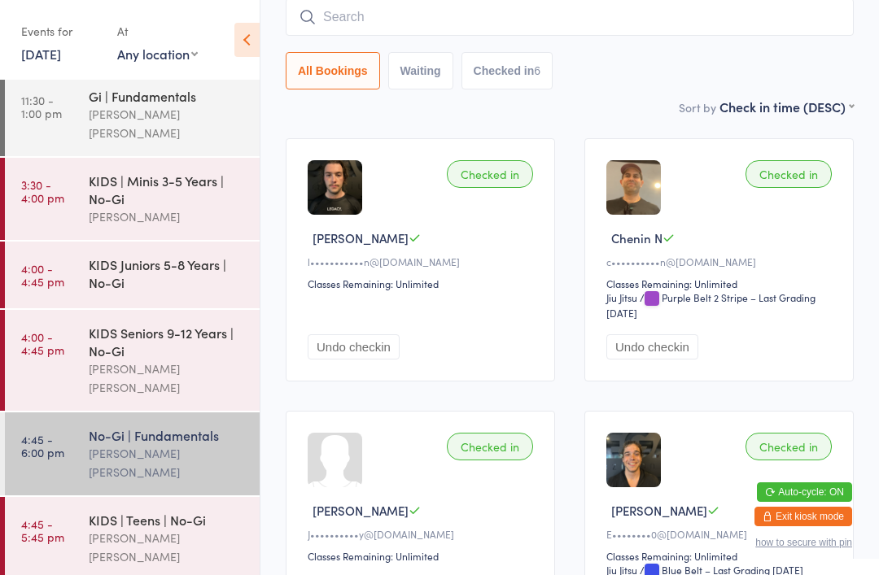
scroll to position [124, 0]
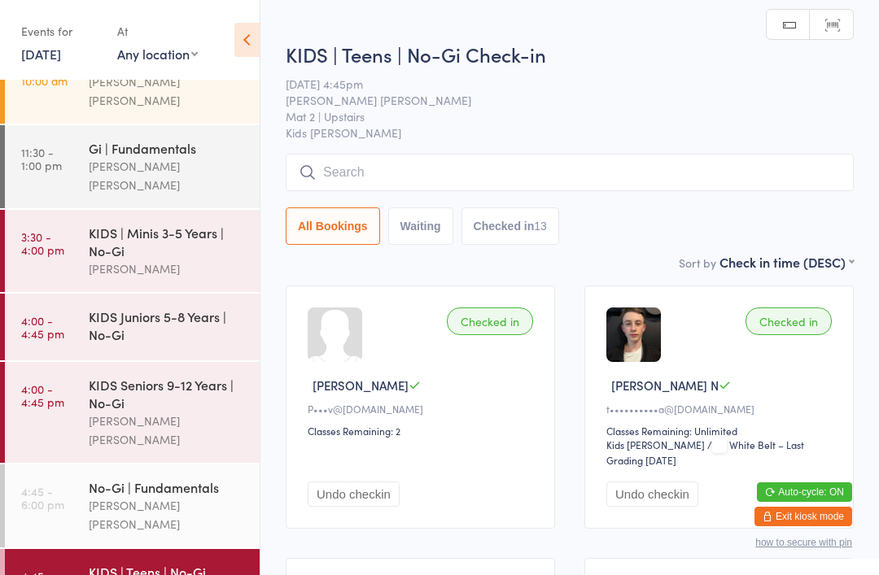
click at [725, 172] on input "search" at bounding box center [570, 172] width 568 height 37
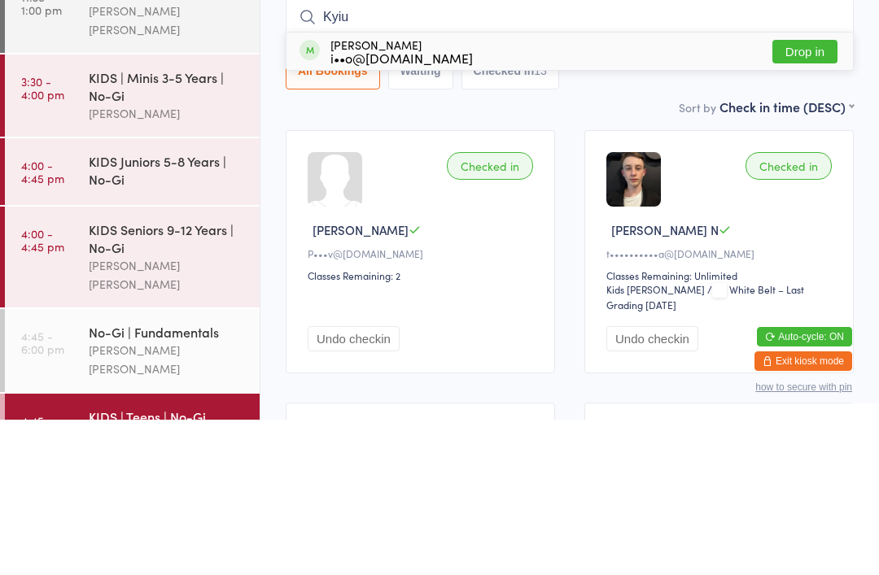
type input "Kyiu"
click at [797, 195] on button "Drop in" at bounding box center [804, 207] width 65 height 24
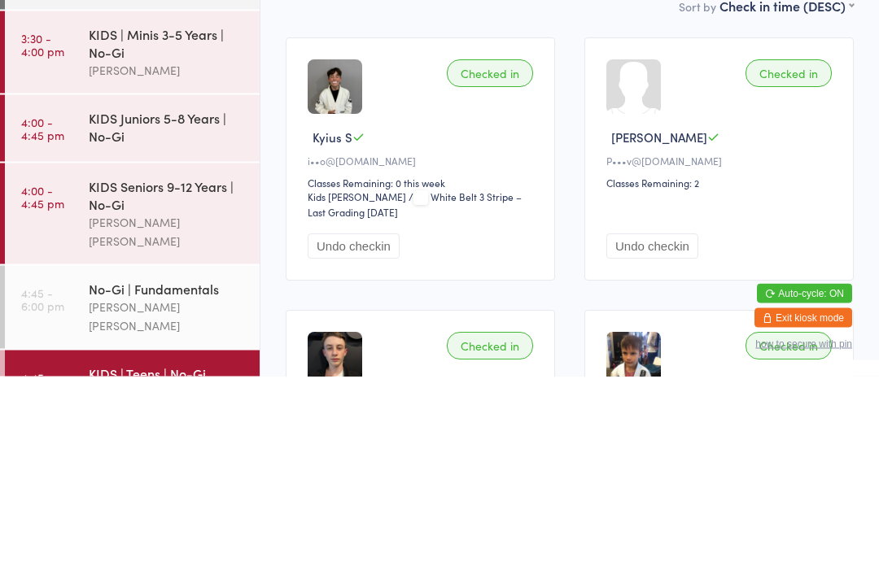
scroll to position [51, 0]
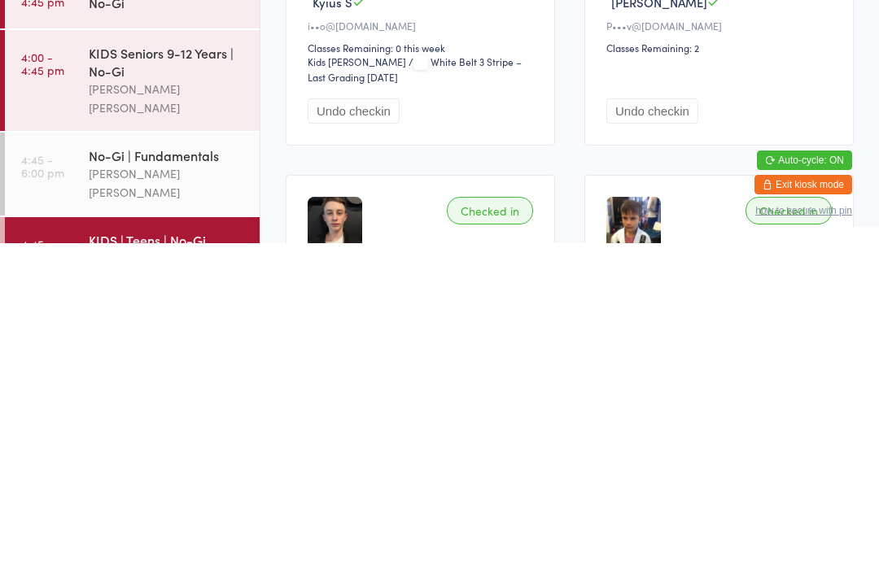
click at [172, 478] on div "No-Gi | Fundamentals" at bounding box center [167, 487] width 157 height 18
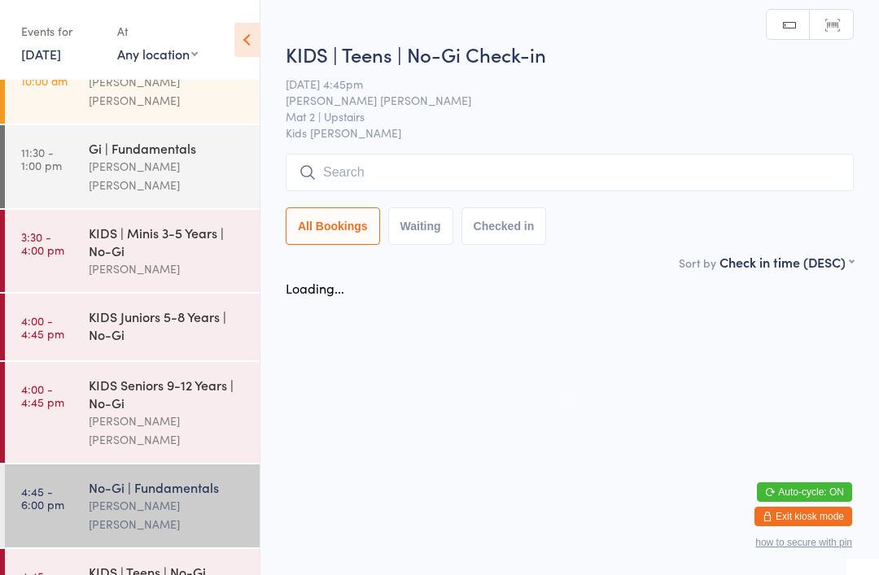
click at [448, 171] on input "search" at bounding box center [570, 172] width 568 height 37
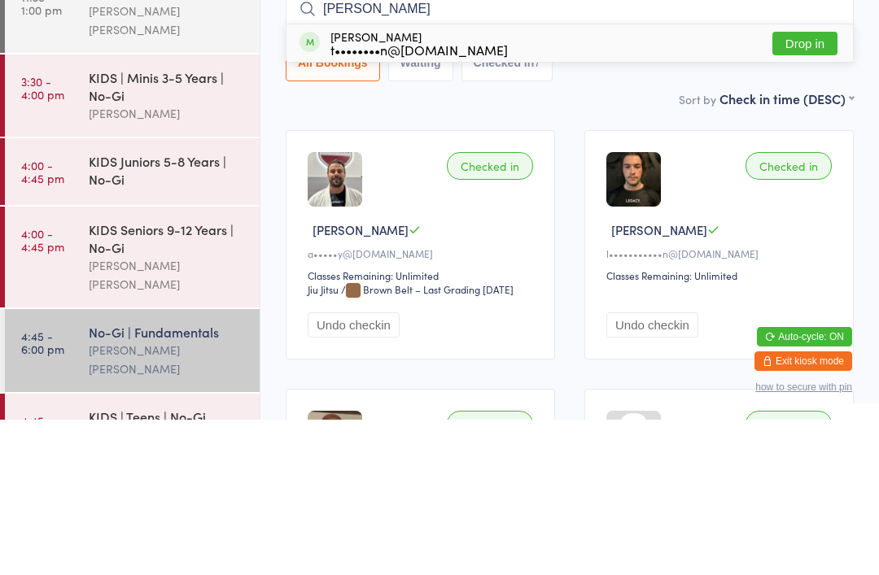
type input "[PERSON_NAME]"
click at [810, 187] on button "Drop in" at bounding box center [804, 199] width 65 height 24
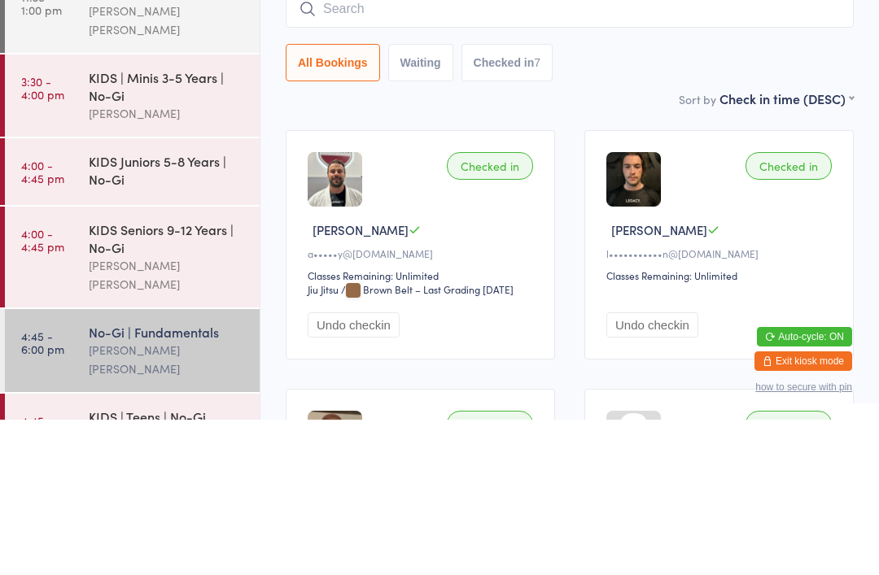
scroll to position [155, 0]
